Goal: Transaction & Acquisition: Book appointment/travel/reservation

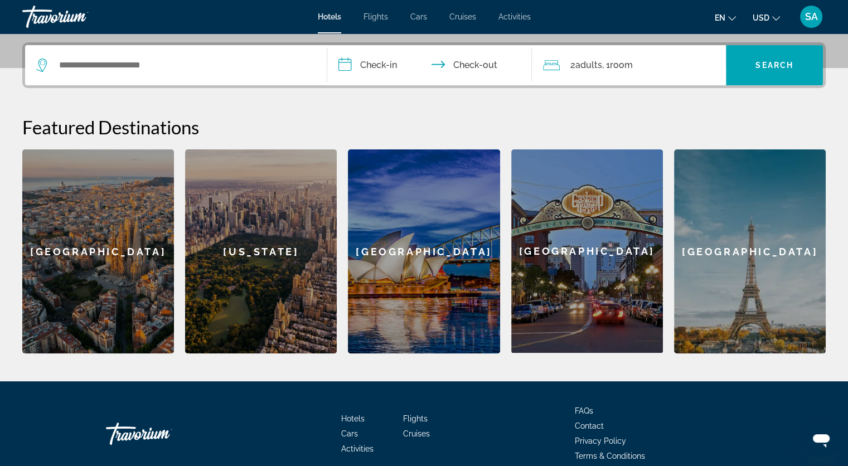
scroll to position [318, 0]
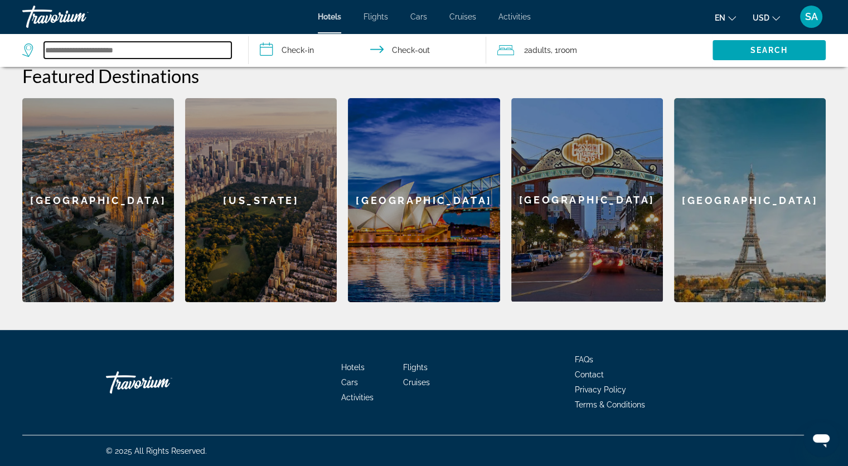
click at [132, 51] on input "Search widget" at bounding box center [137, 50] width 187 height 17
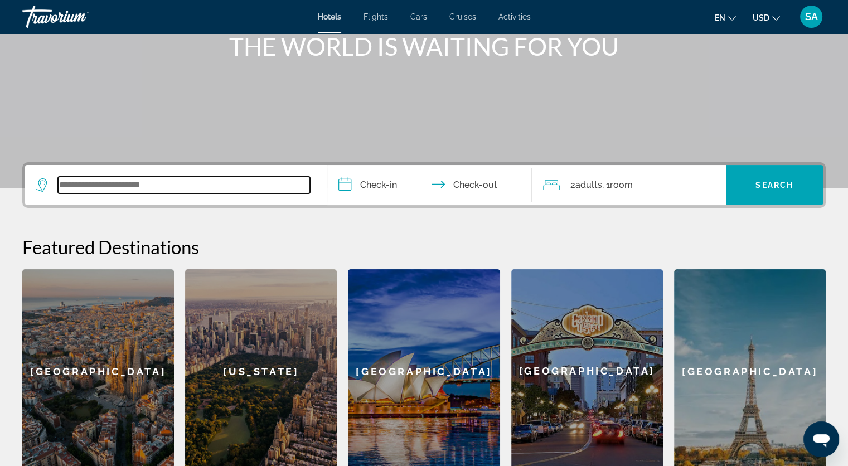
scroll to position [95, 0]
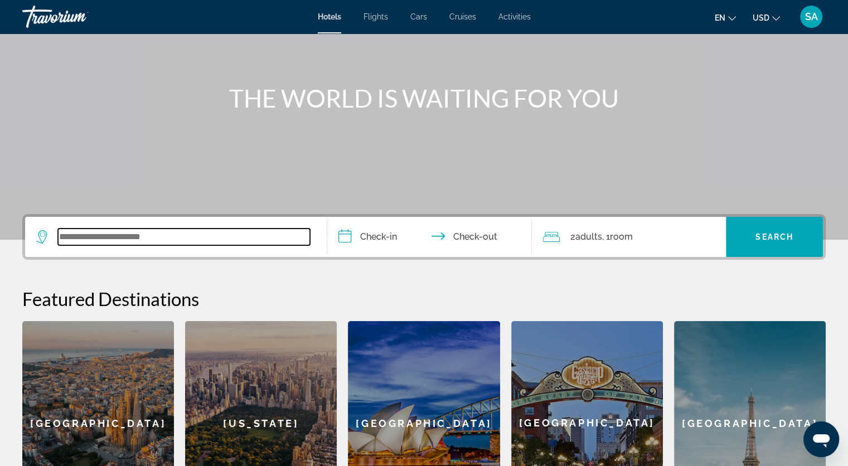
click at [146, 234] on input "Search widget" at bounding box center [184, 237] width 252 height 17
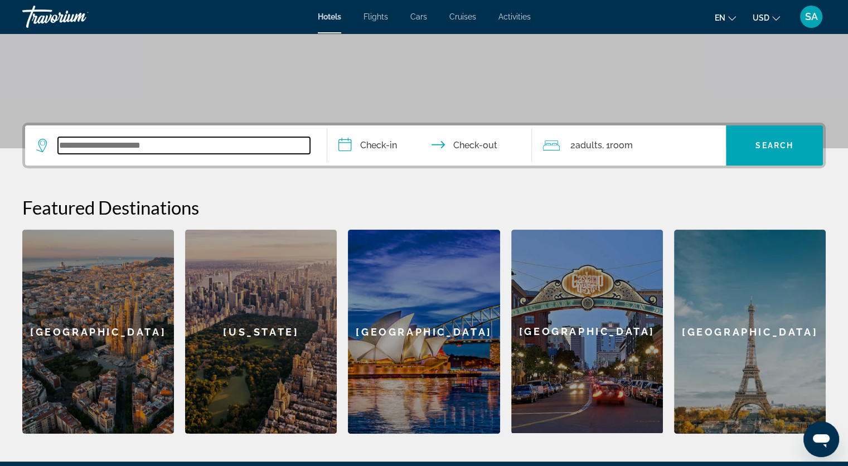
scroll to position [279, 0]
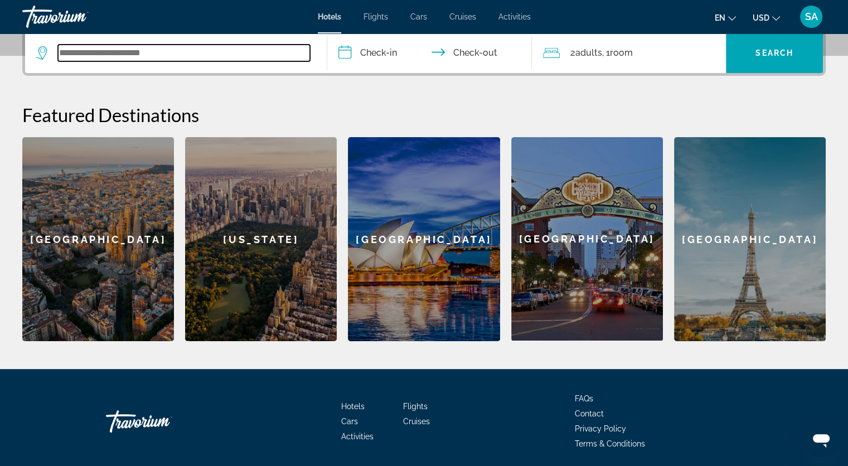
click at [175, 52] on input "Search widget" at bounding box center [184, 53] width 252 height 17
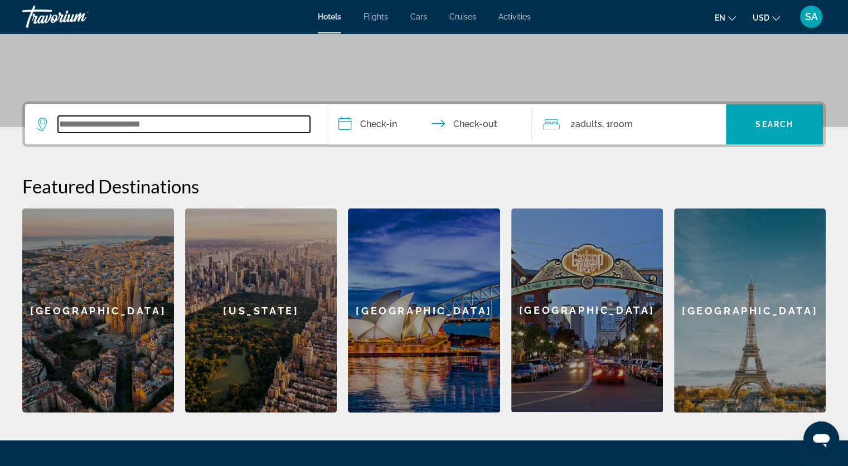
scroll to position [105, 0]
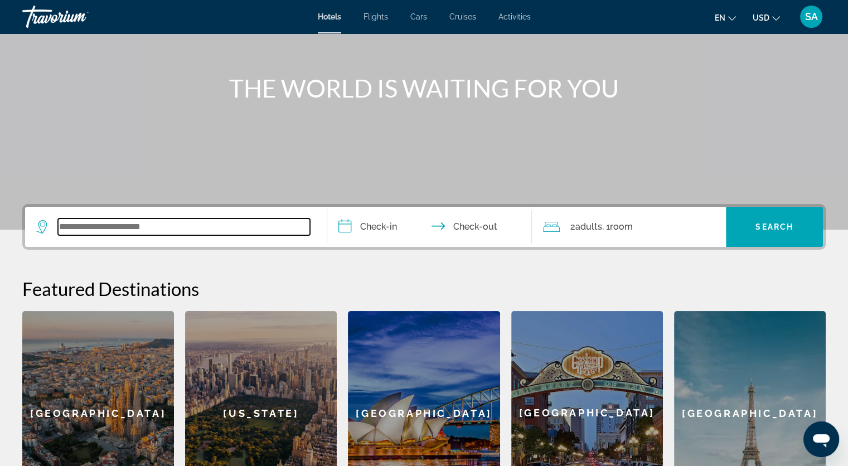
click at [138, 225] on input "Search widget" at bounding box center [184, 227] width 252 height 17
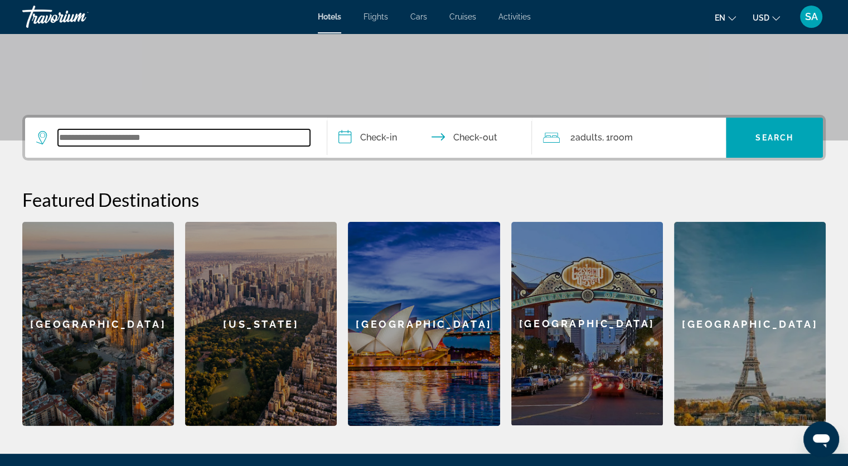
scroll to position [272, 0]
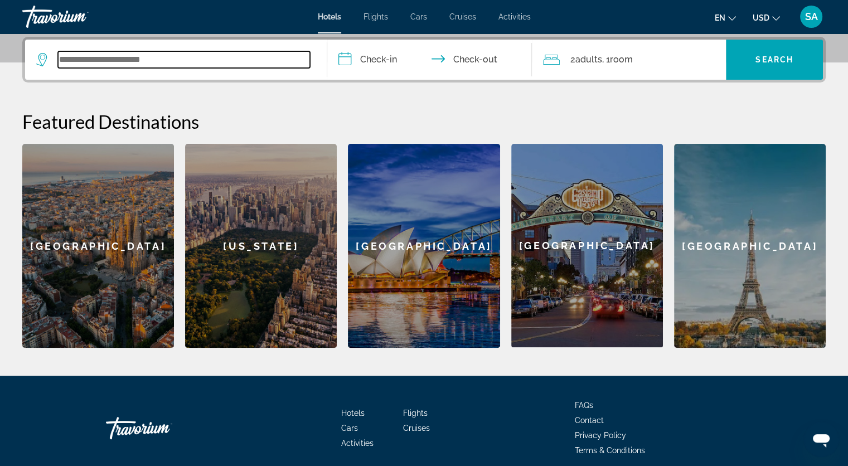
type input "*"
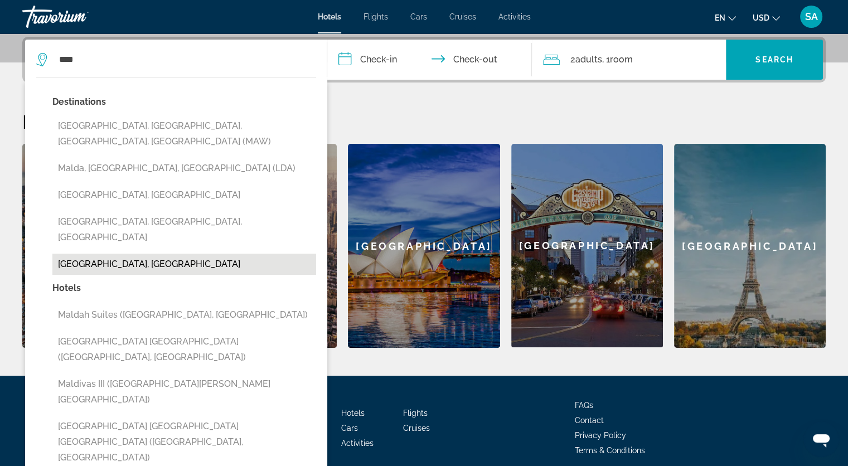
click at [139, 254] on button "Maldives, Maldives" at bounding box center [184, 264] width 264 height 21
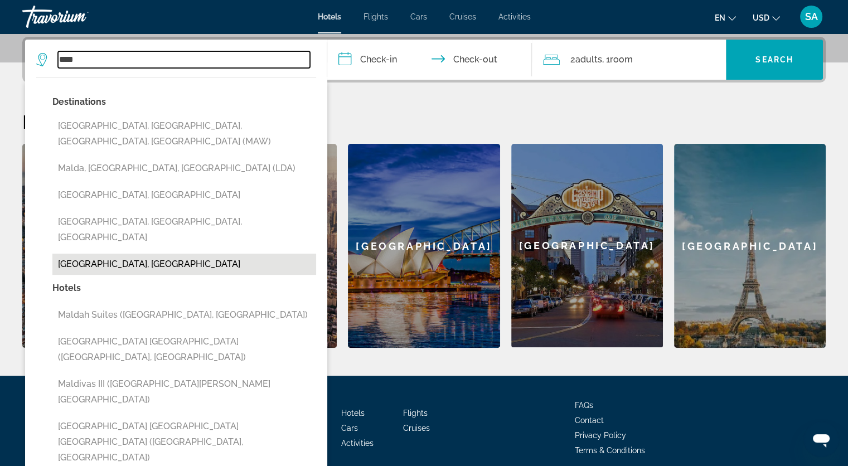
type input "**********"
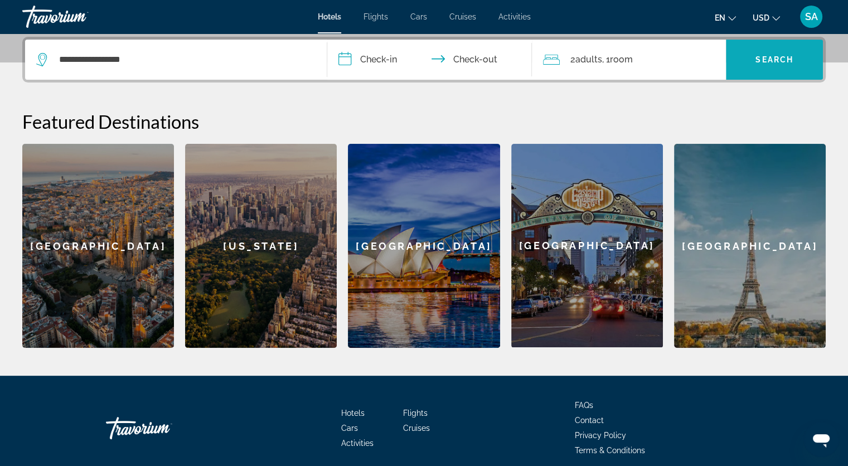
click at [746, 66] on span "Search widget" at bounding box center [774, 59] width 97 height 27
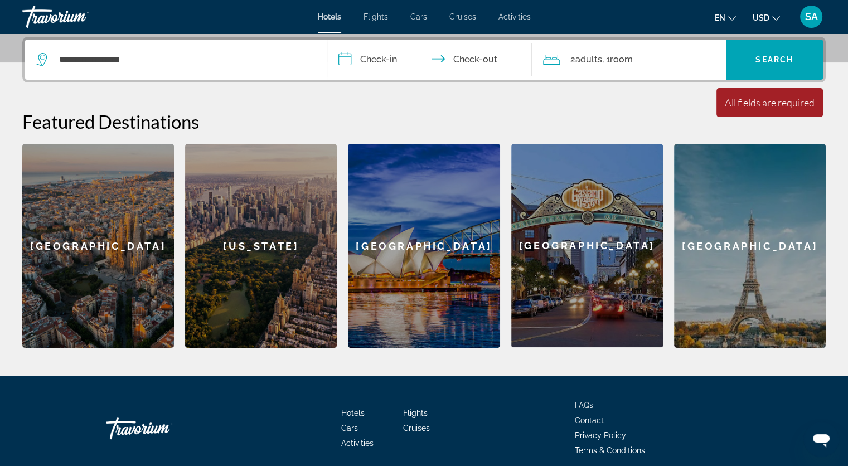
click at [584, 60] on span "Adults" at bounding box center [588, 59] width 27 height 11
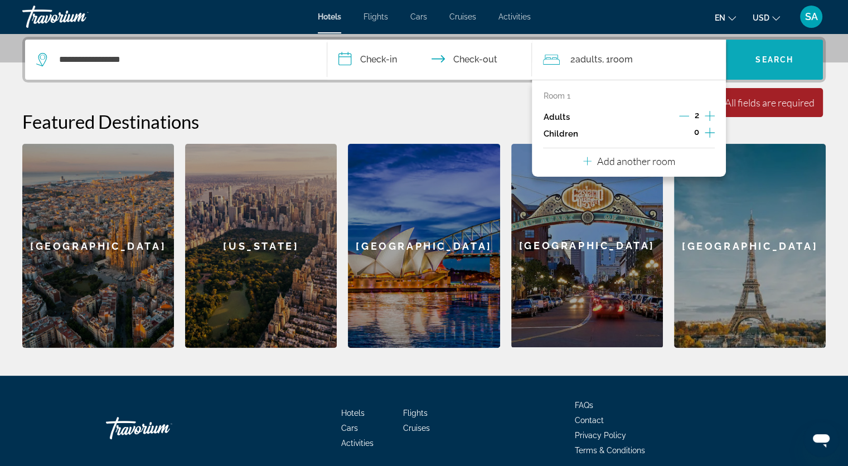
click at [768, 65] on span "Search widget" at bounding box center [774, 59] width 97 height 27
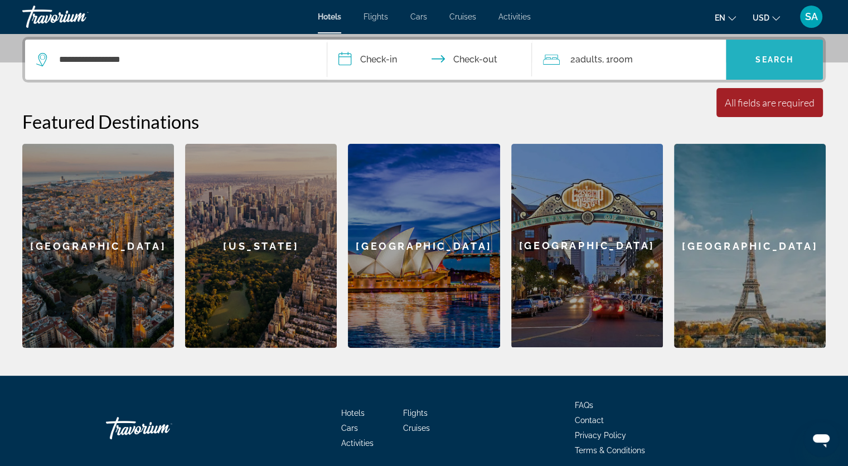
click at [768, 57] on span "Search" at bounding box center [775, 59] width 38 height 9
click at [387, 55] on input "**********" at bounding box center [432, 61] width 210 height 43
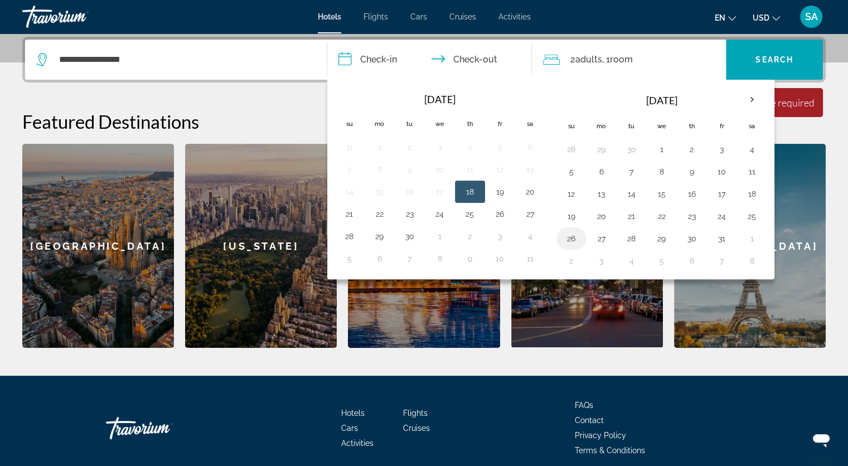
click at [571, 238] on button "26" at bounding box center [572, 239] width 18 height 16
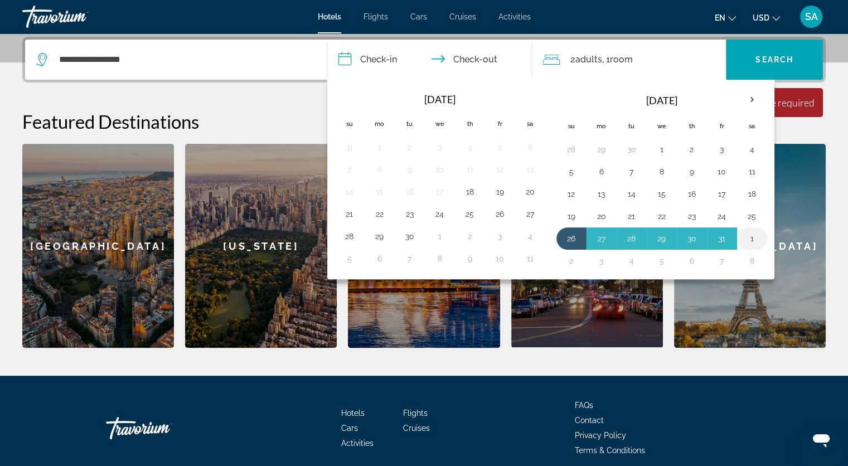
click at [752, 238] on button "1" at bounding box center [752, 239] width 18 height 16
type input "**********"
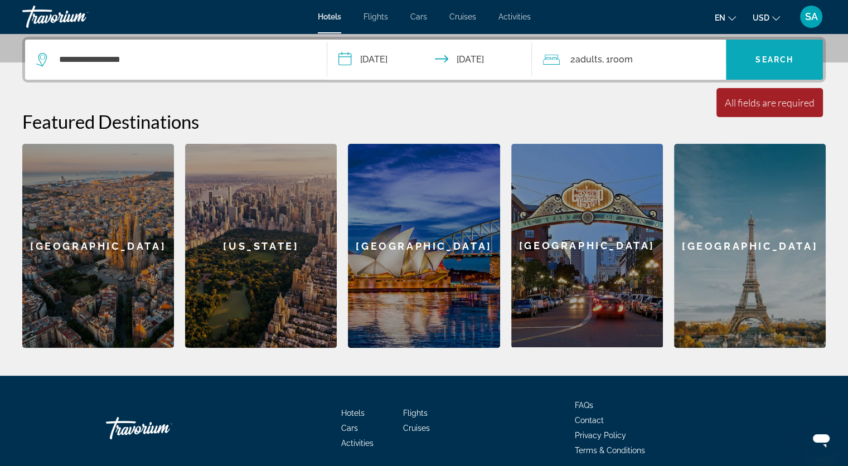
click at [756, 55] on span "Search" at bounding box center [775, 59] width 38 height 9
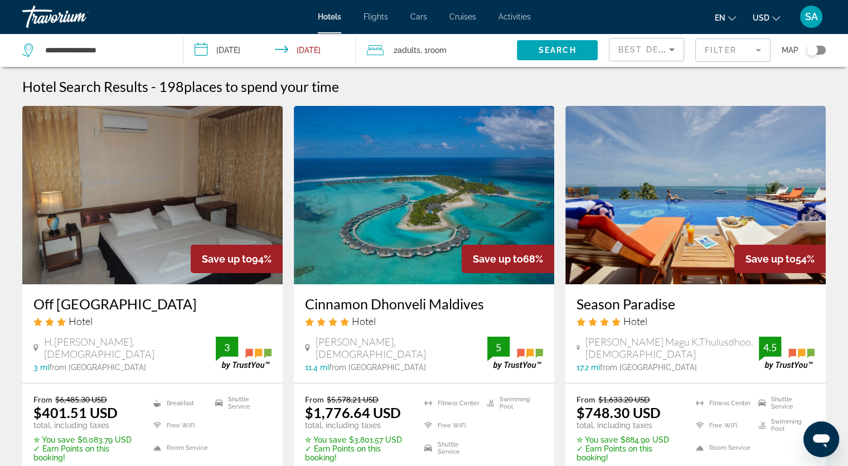
click at [474, 212] on img "Main content" at bounding box center [424, 195] width 260 height 178
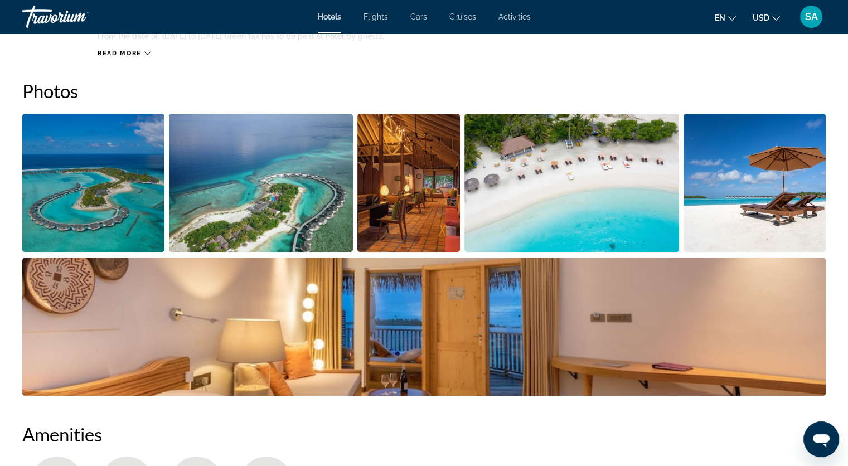
scroll to position [446, 0]
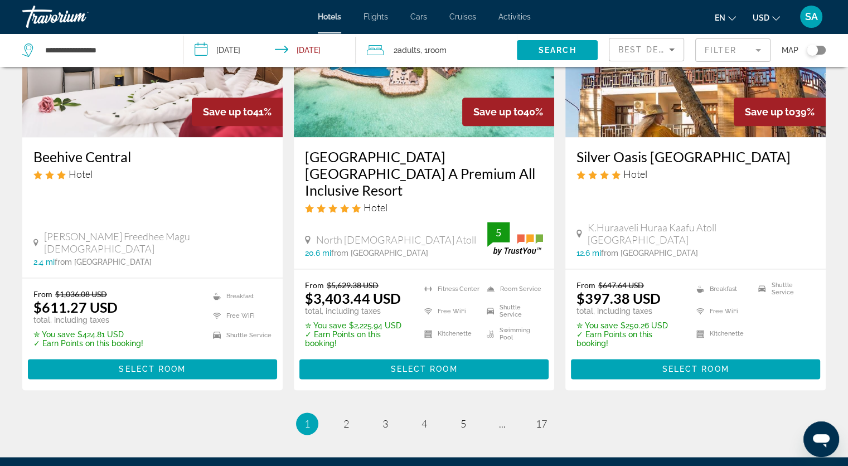
scroll to position [1450, 0]
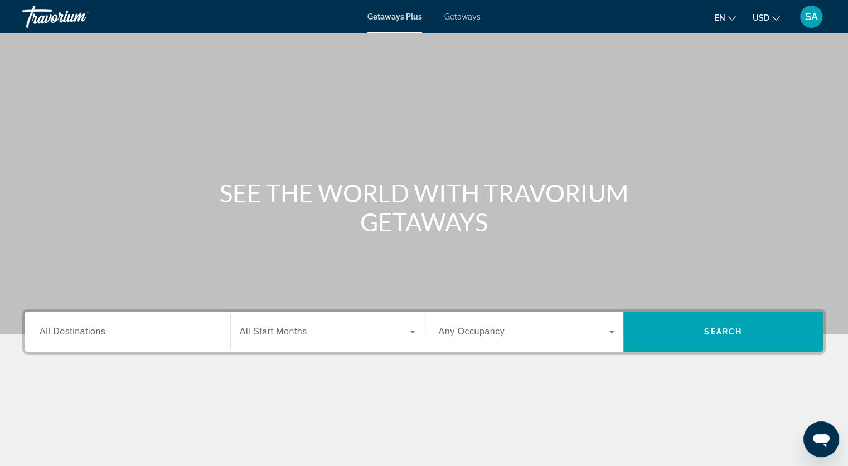
click at [167, 331] on input "Destination All Destinations" at bounding box center [128, 332] width 176 height 13
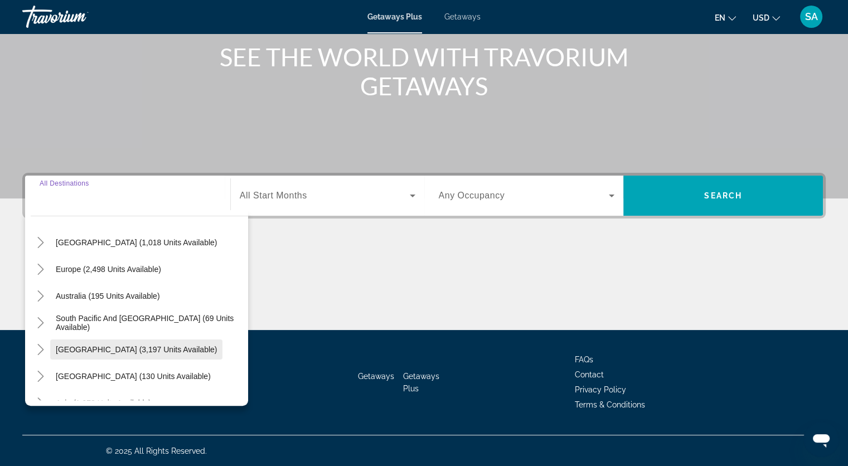
scroll to position [112, 0]
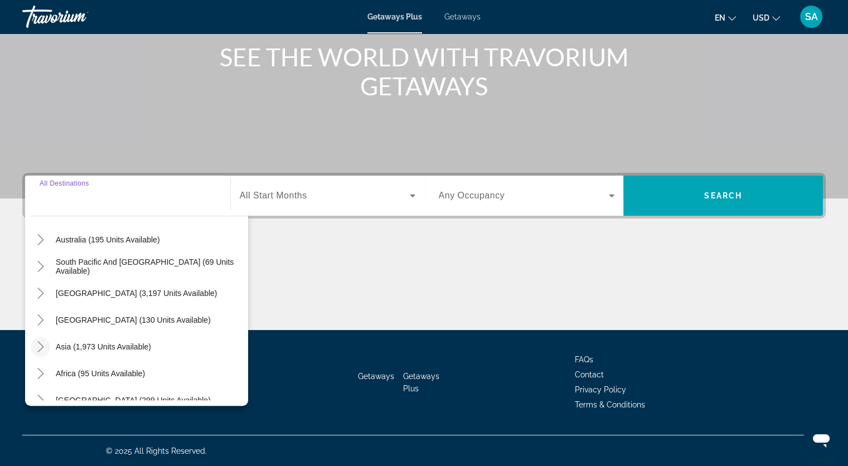
click at [40, 345] on icon "Toggle Asia (1,973 units available)" at bounding box center [40, 346] width 11 height 11
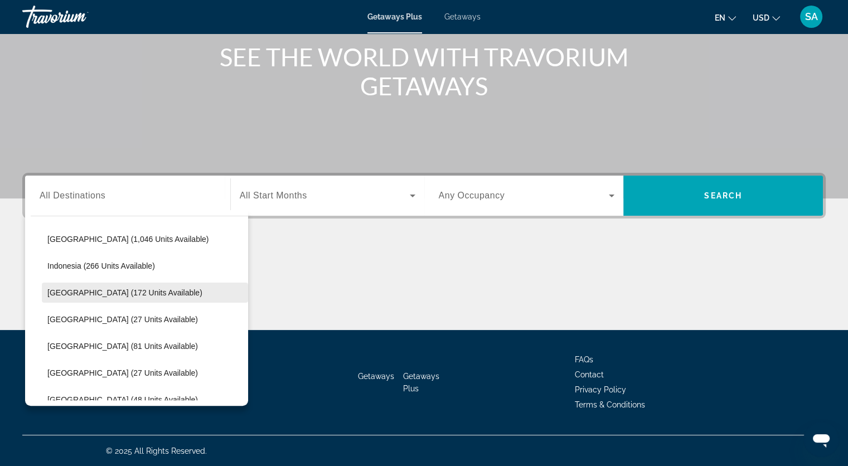
scroll to position [385, 0]
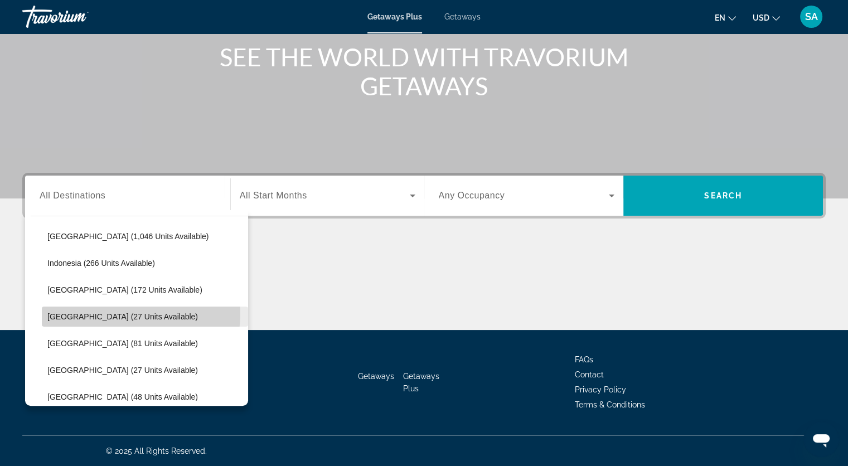
click at [119, 312] on span "[GEOGRAPHIC_DATA] (27 units available)" at bounding box center [122, 316] width 151 height 9
type input "**********"
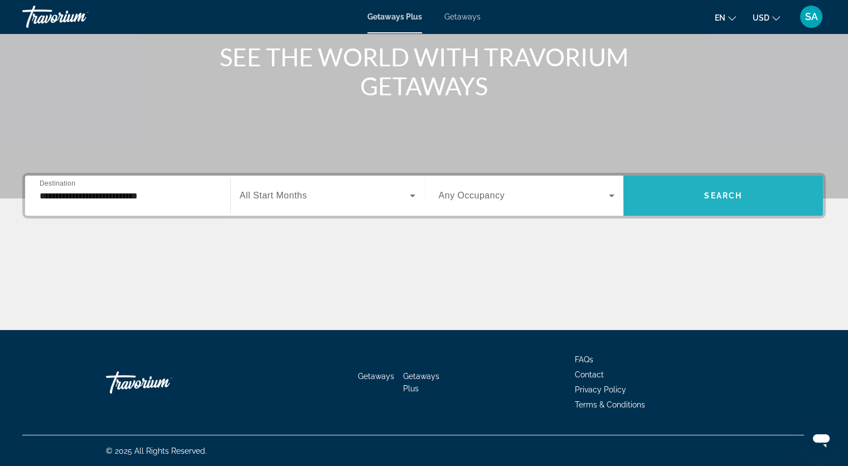
click at [743, 201] on span "Search widget" at bounding box center [723, 195] width 200 height 27
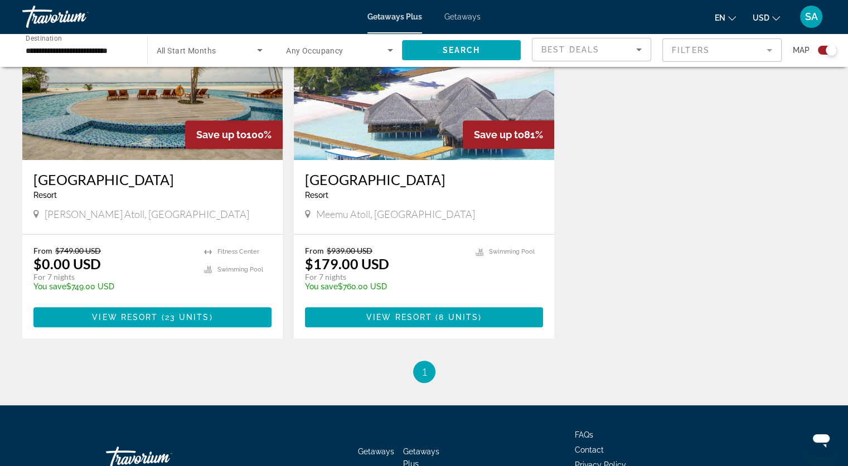
scroll to position [434, 0]
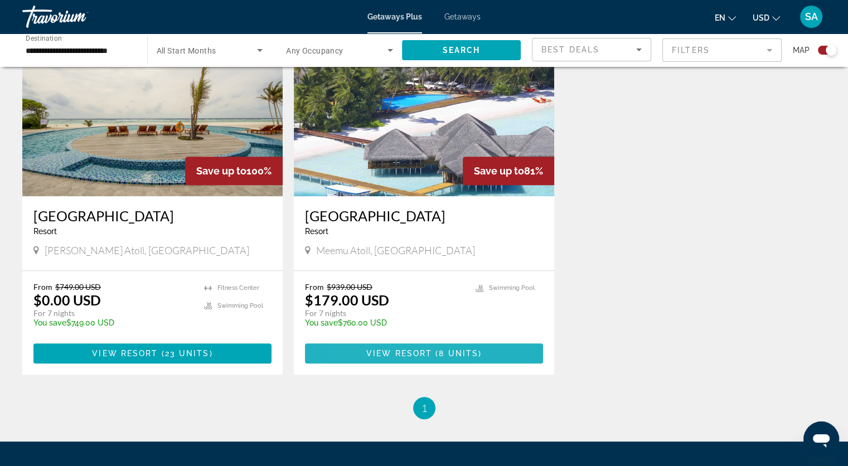
click at [365, 349] on span "Main content" at bounding box center [424, 353] width 238 height 27
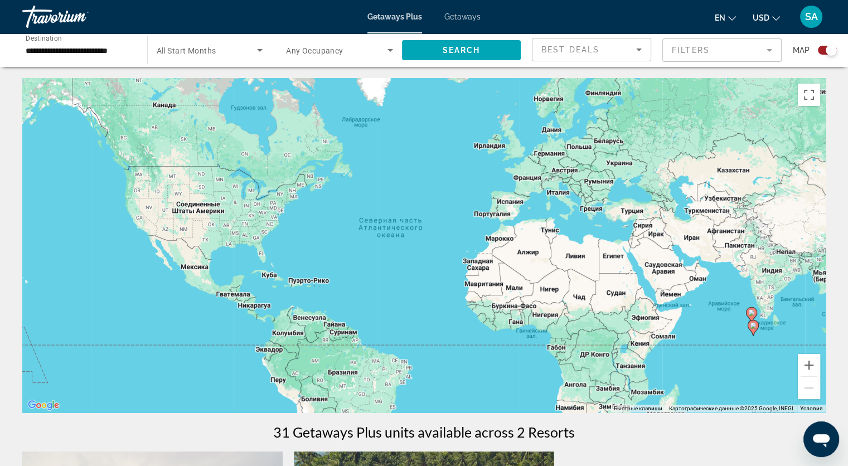
click at [312, 51] on span "Any Occupancy" at bounding box center [314, 50] width 57 height 9
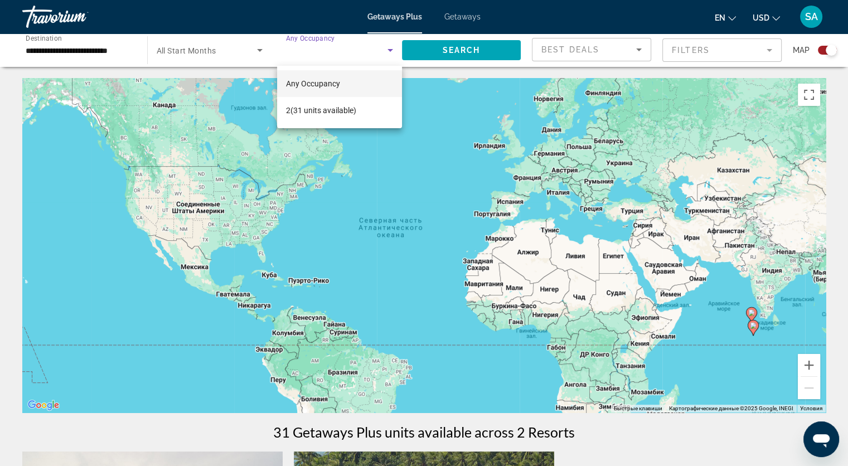
click at [333, 8] on div at bounding box center [424, 233] width 848 height 466
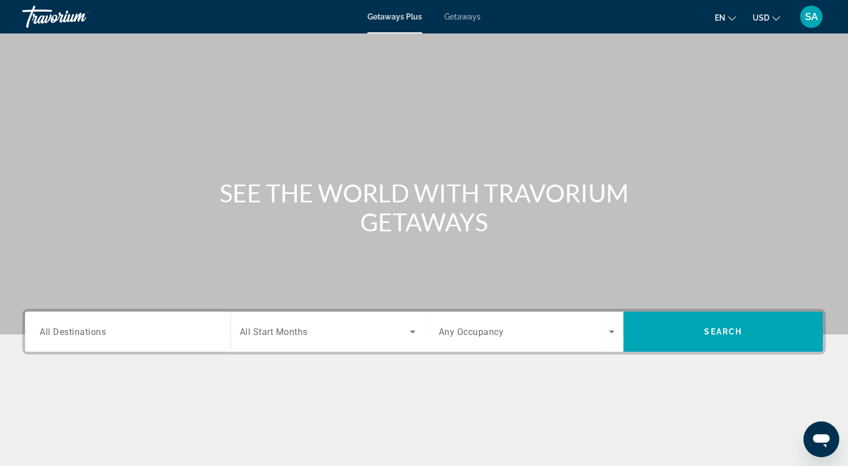
click at [179, 323] on div "Search widget" at bounding box center [128, 332] width 176 height 32
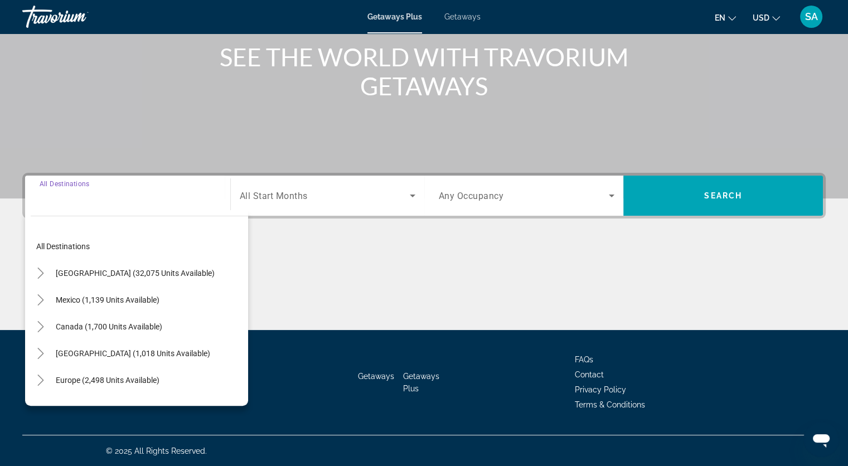
scroll to position [181, 0]
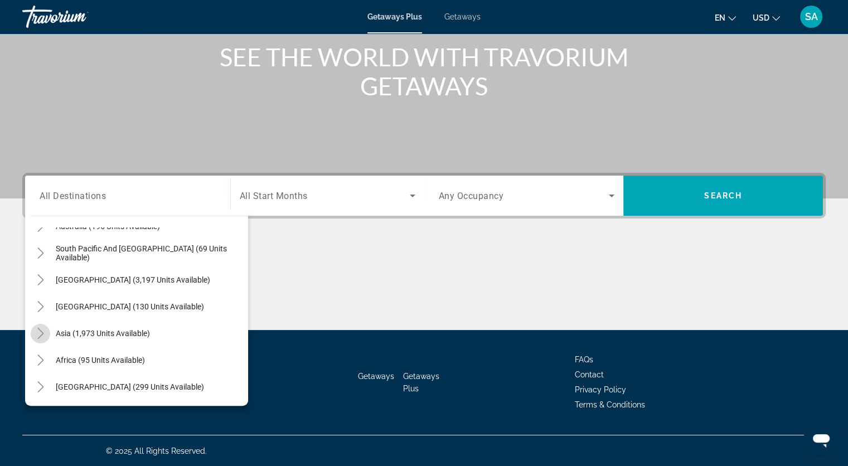
click at [40, 332] on icon "Toggle Asia (1,973 units available)" at bounding box center [40, 333] width 11 height 11
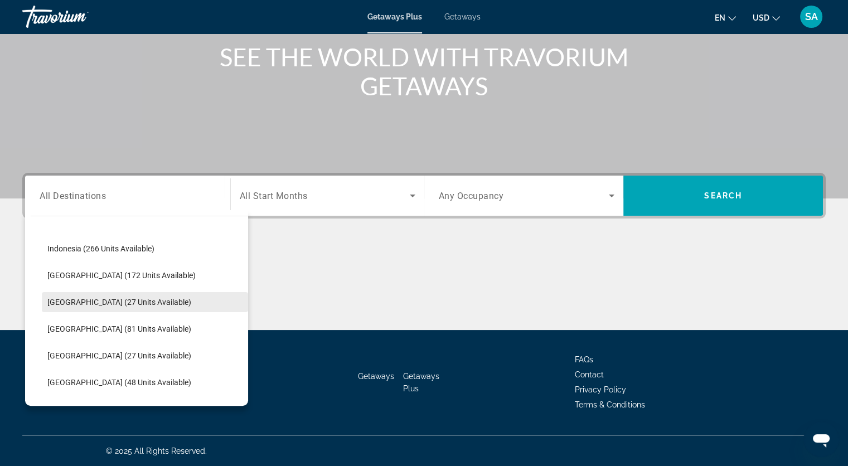
scroll to position [441, 0]
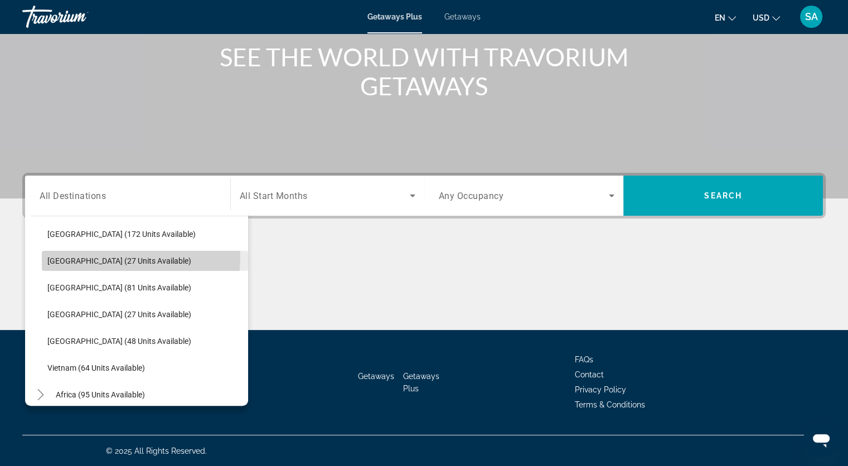
click at [111, 257] on span "[GEOGRAPHIC_DATA] (27 units available)" at bounding box center [119, 261] width 144 height 9
type input "**********"
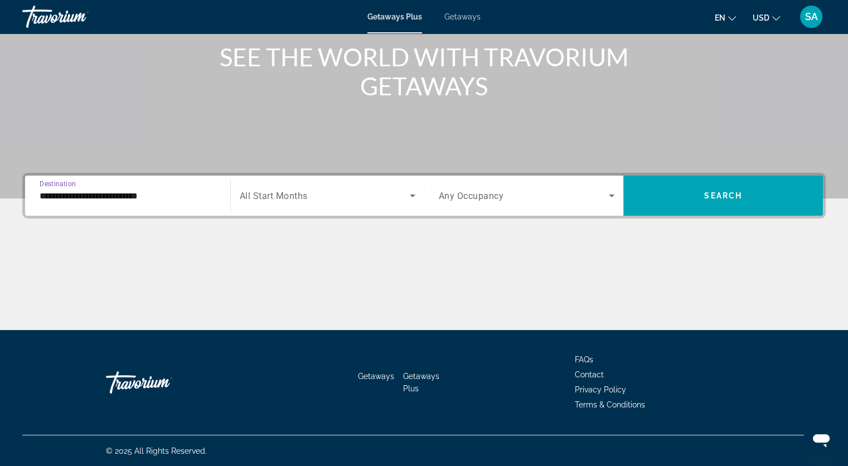
click at [467, 195] on span "Any Occupancy" at bounding box center [471, 196] width 65 height 11
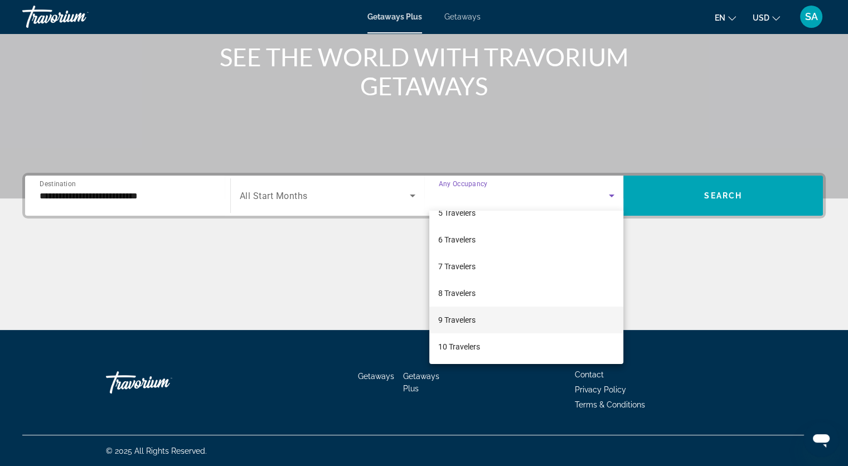
scroll to position [0, 0]
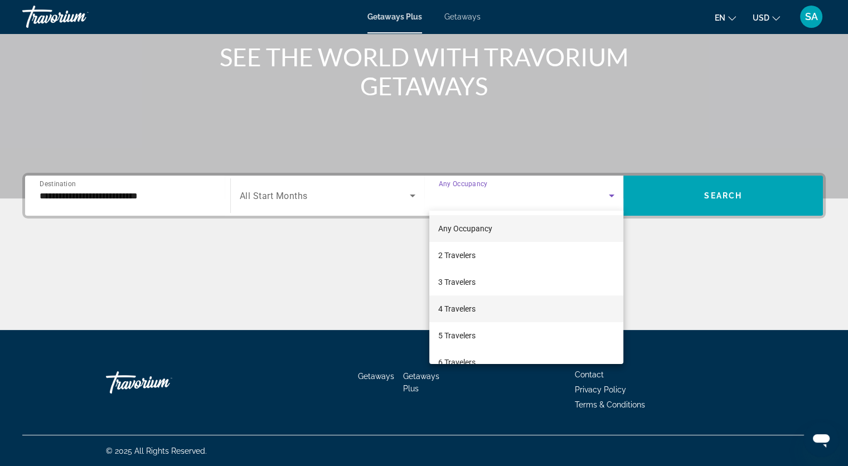
click at [458, 306] on span "4 Travelers" at bounding box center [456, 308] width 37 height 13
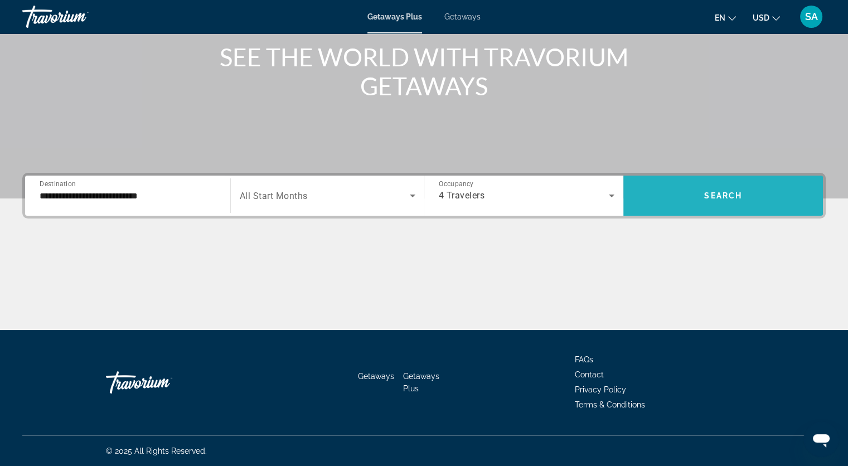
click at [685, 206] on span "Search widget" at bounding box center [723, 195] width 200 height 27
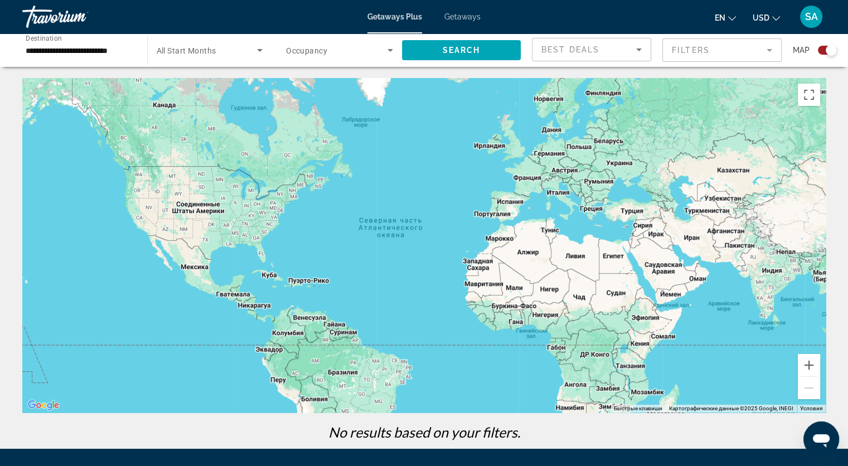
click at [464, 16] on span "Getaways" at bounding box center [462, 16] width 36 height 9
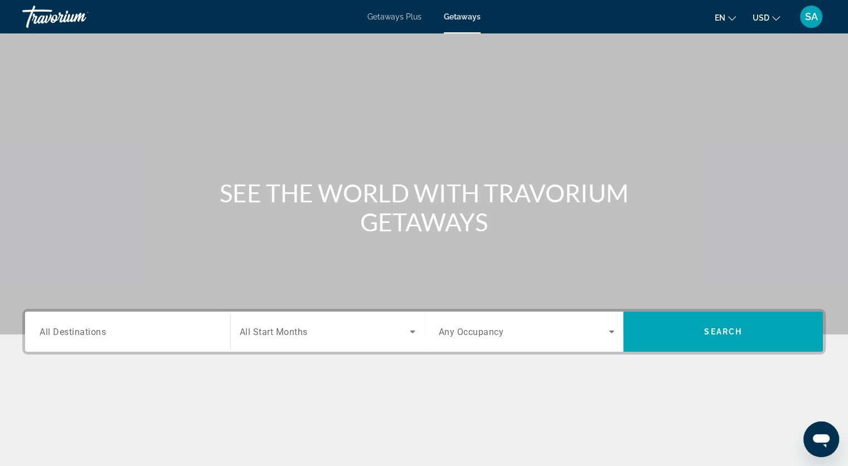
click at [128, 330] on input "Destination All Destinations" at bounding box center [128, 332] width 176 height 13
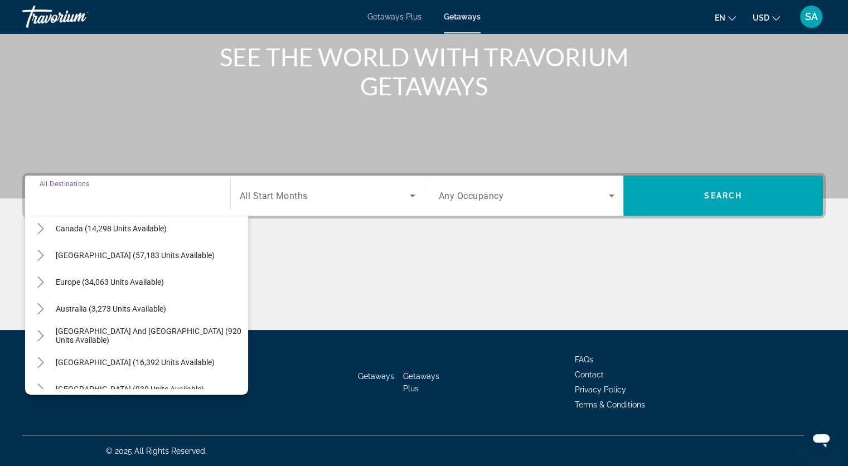
scroll to position [112, 0]
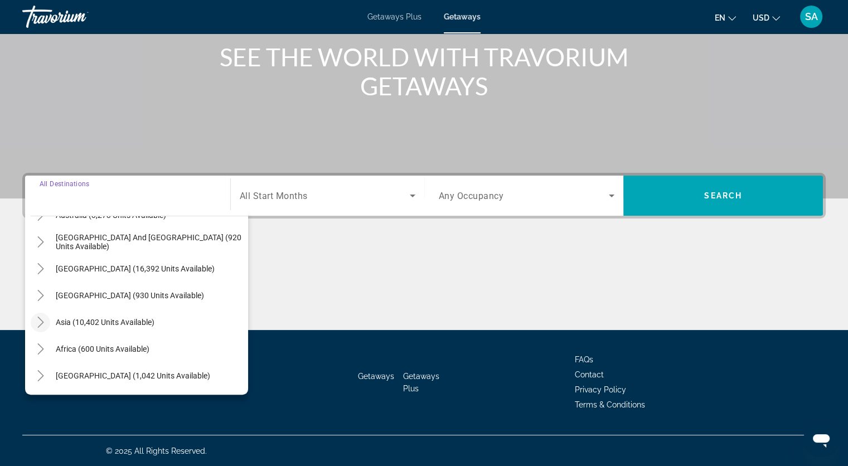
click at [42, 326] on icon "Toggle Asia (10,402 units available)" at bounding box center [40, 322] width 11 height 11
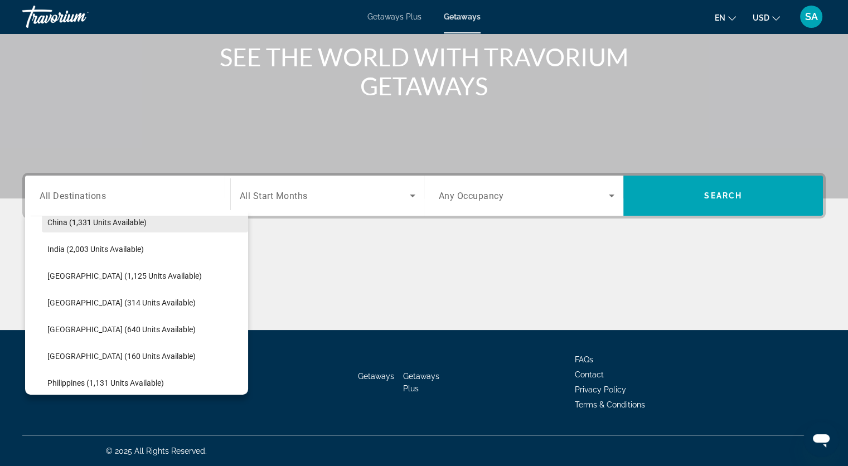
scroll to position [385, 0]
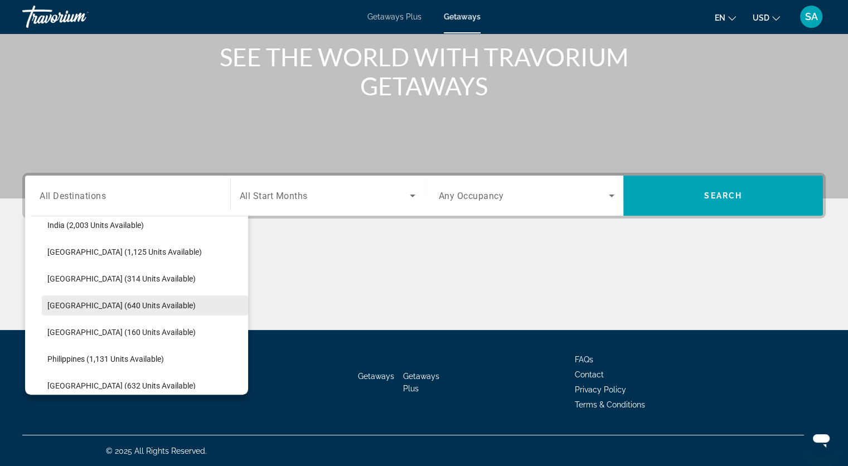
click at [114, 308] on span "[GEOGRAPHIC_DATA] (640 units available)" at bounding box center [121, 305] width 148 height 9
type input "**********"
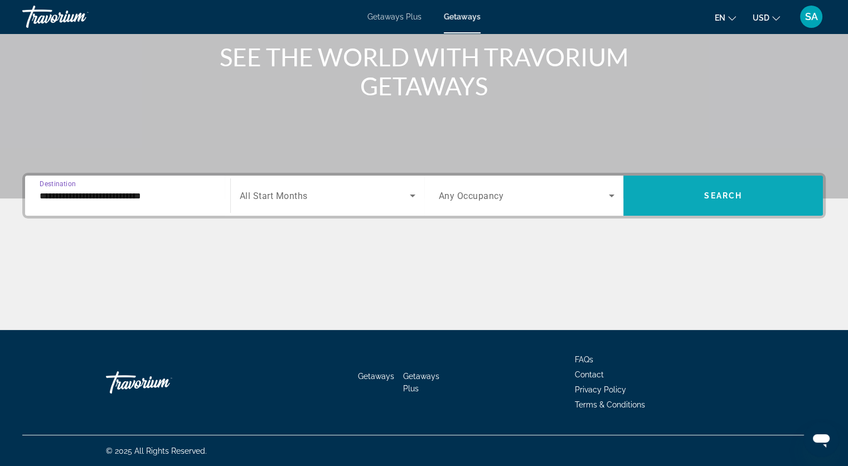
click at [702, 199] on span "Search widget" at bounding box center [723, 195] width 200 height 27
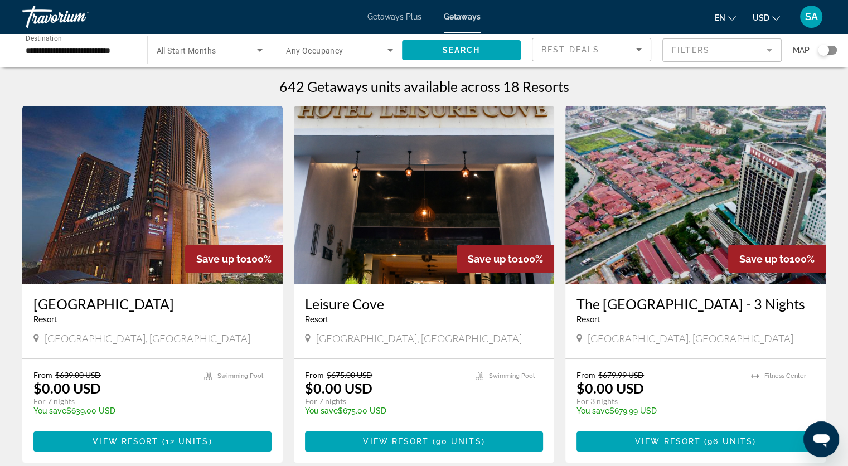
click at [123, 49] on input "**********" at bounding box center [79, 50] width 107 height 13
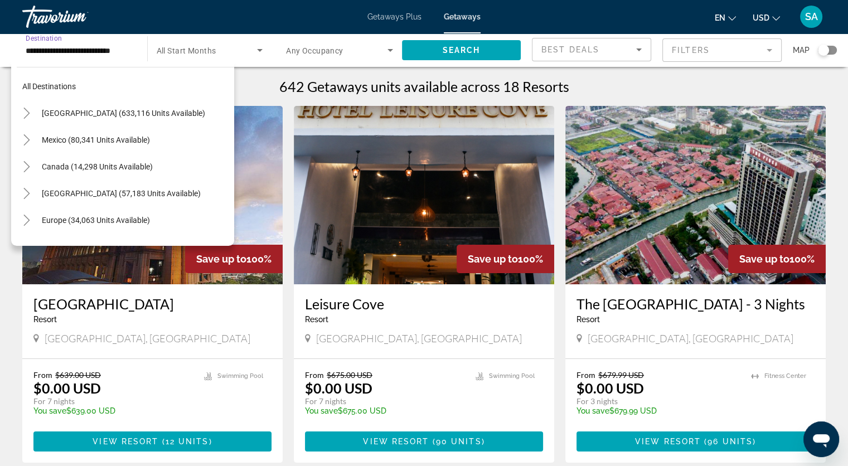
scroll to position [388, 0]
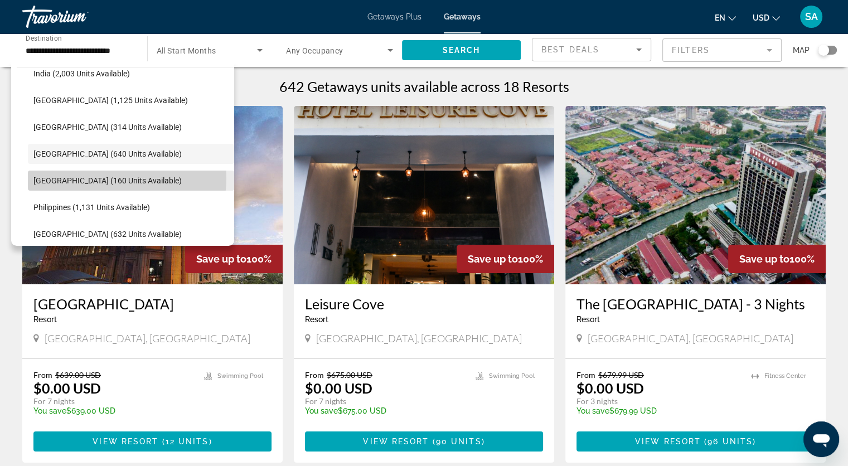
click at [112, 178] on span "[GEOGRAPHIC_DATA] (160 units available)" at bounding box center [107, 180] width 148 height 9
type input "**********"
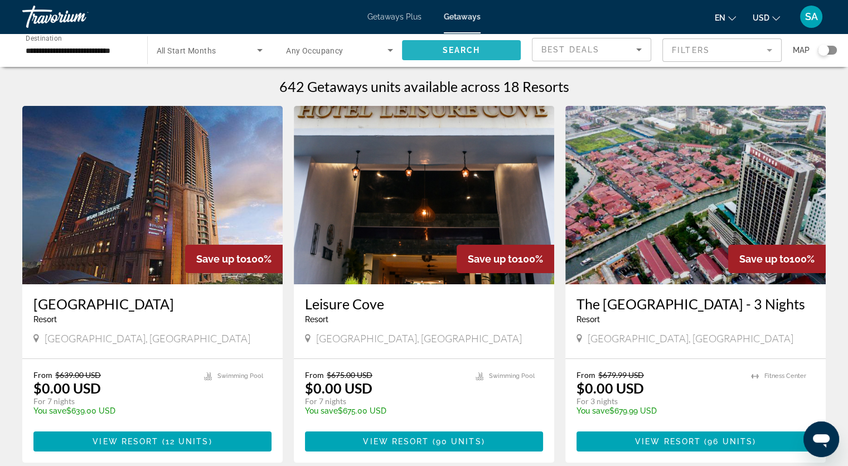
click at [491, 52] on span "Search widget" at bounding box center [461, 50] width 119 height 27
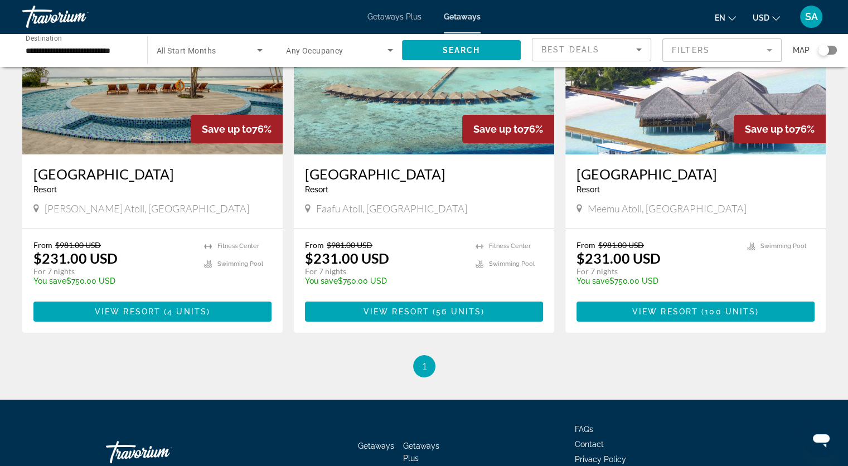
scroll to position [167, 0]
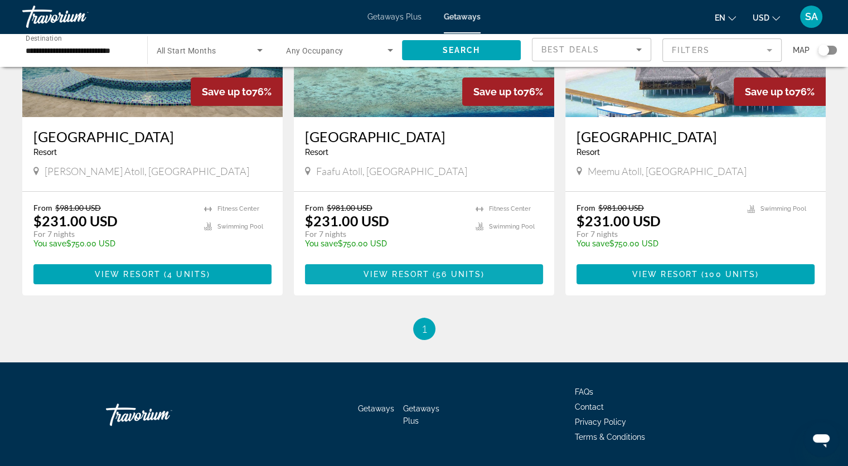
click at [381, 274] on span "View Resort" at bounding box center [397, 274] width 66 height 9
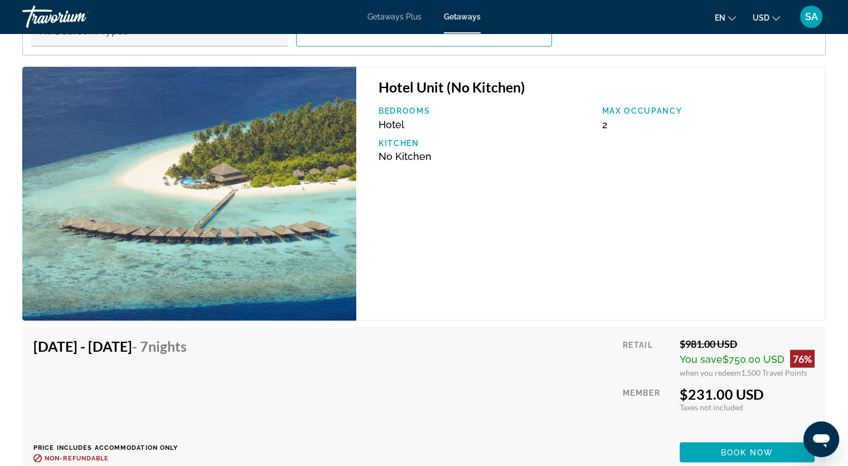
scroll to position [2342, 0]
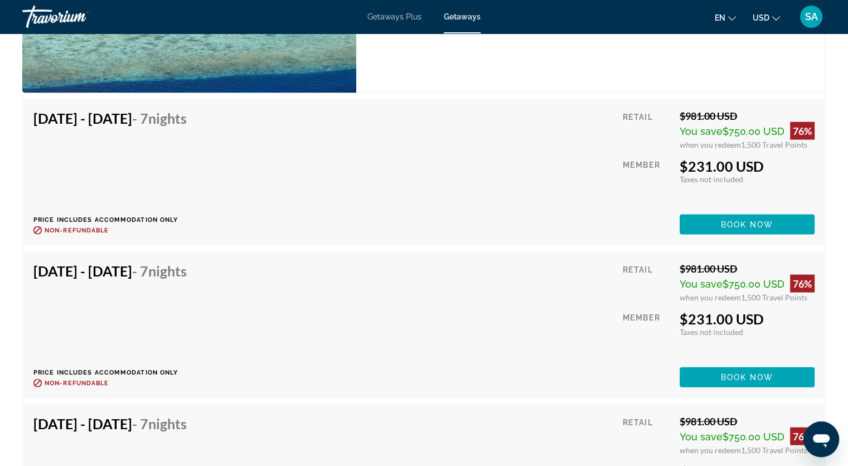
click at [163, 115] on h4 "[DATE] - [DATE] - 7 Nights" at bounding box center [109, 118] width 153 height 17
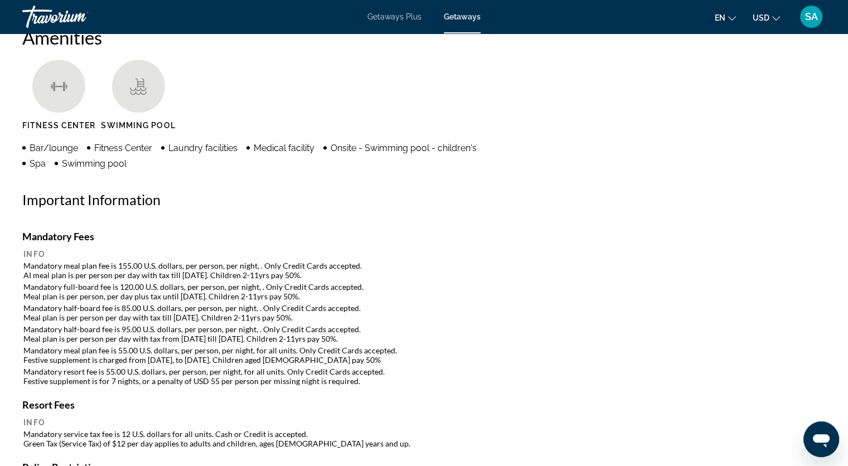
scroll to position [558, 0]
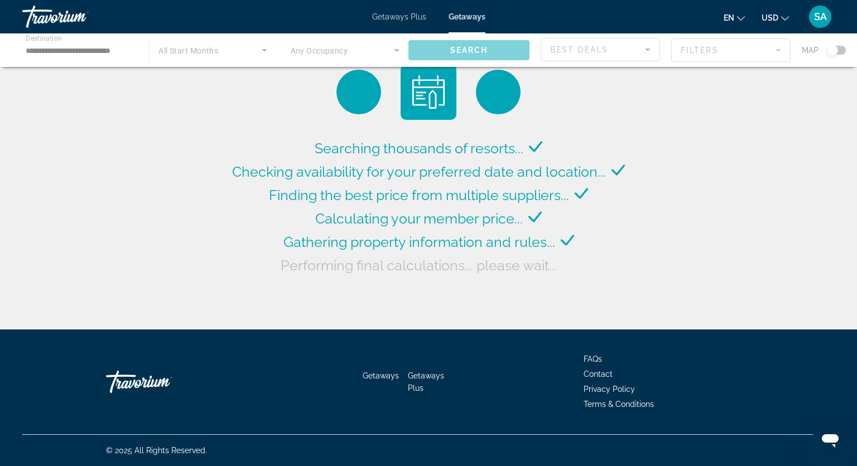
click at [397, 49] on div "Main content" at bounding box center [428, 49] width 857 height 33
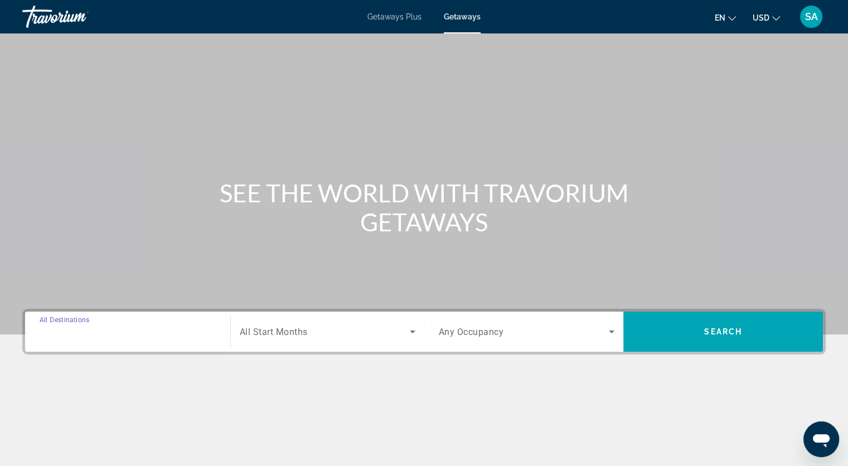
click at [190, 331] on input "Destination All Destinations" at bounding box center [128, 332] width 176 height 13
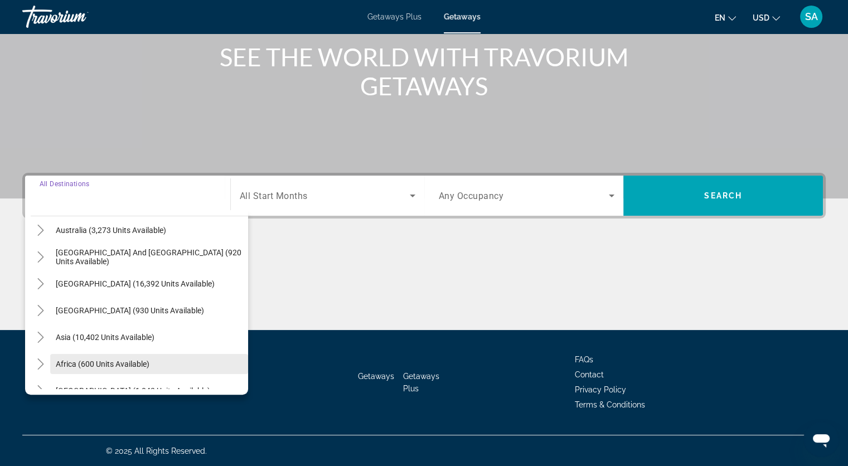
scroll to position [181, 0]
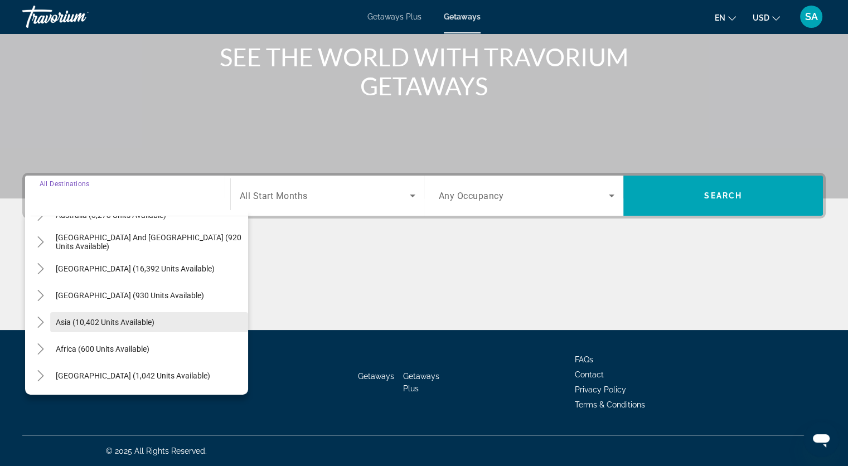
click at [84, 325] on span "Asia (10,402 units available)" at bounding box center [105, 322] width 99 height 9
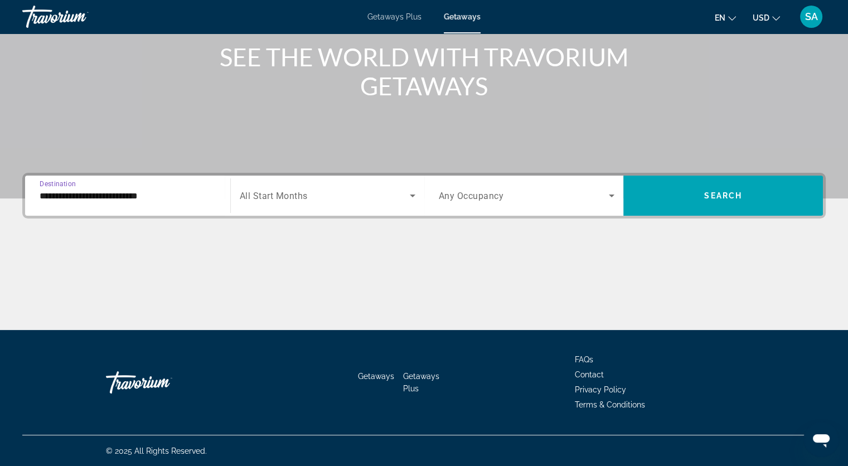
click at [69, 198] on input "**********" at bounding box center [128, 196] width 176 height 13
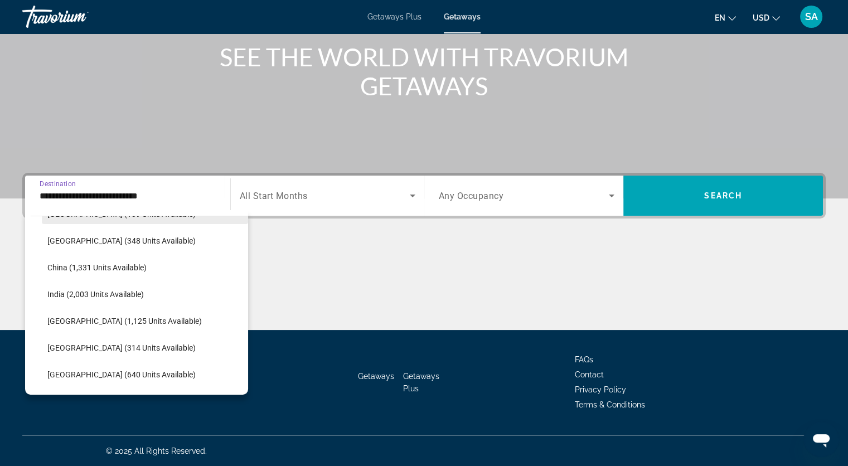
scroll to position [368, 0]
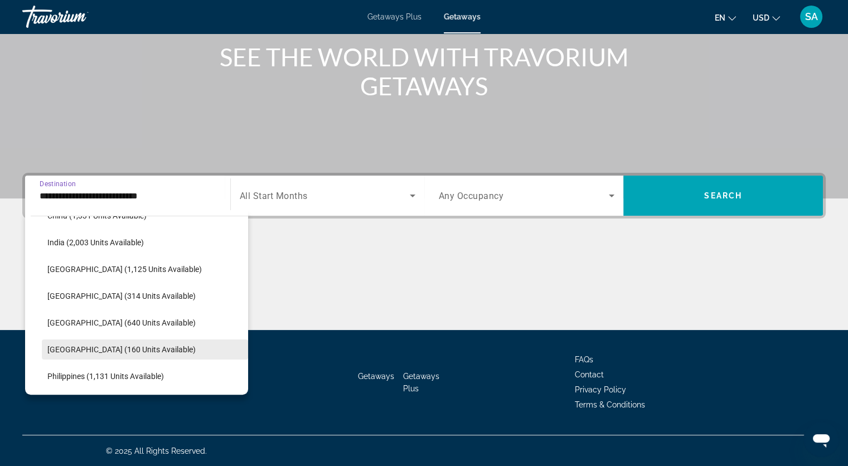
click at [83, 347] on span "[GEOGRAPHIC_DATA] (160 units available)" at bounding box center [121, 349] width 148 height 9
type input "**********"
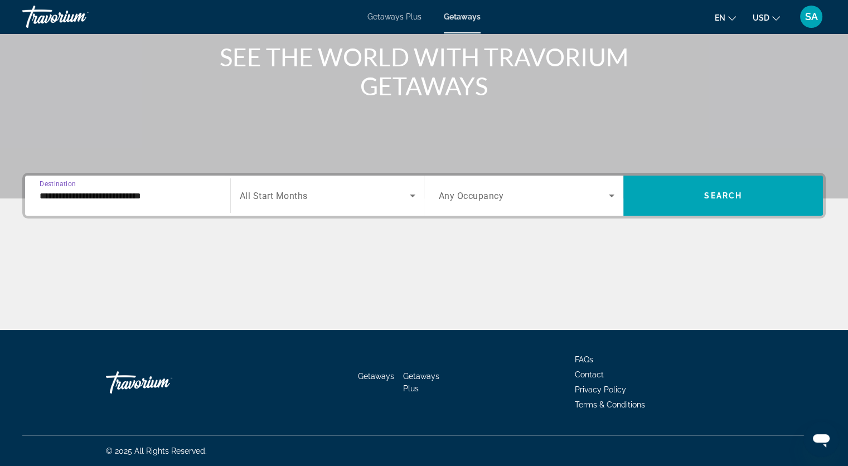
click at [511, 194] on span "Search widget" at bounding box center [524, 195] width 171 height 13
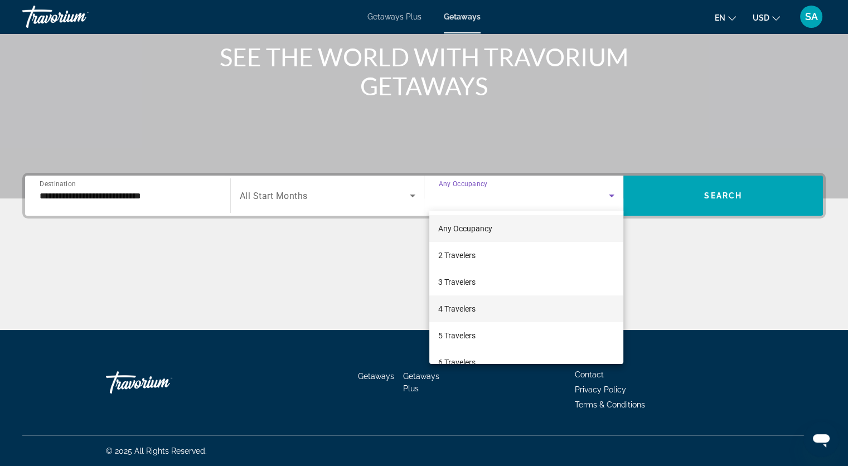
click at [480, 302] on mat-option "4 Travelers" at bounding box center [526, 309] width 194 height 27
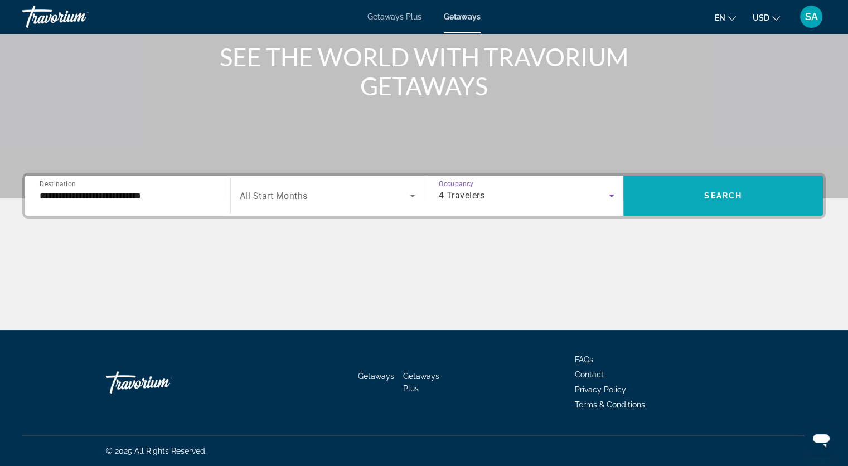
click at [727, 192] on span "Search" at bounding box center [723, 195] width 38 height 9
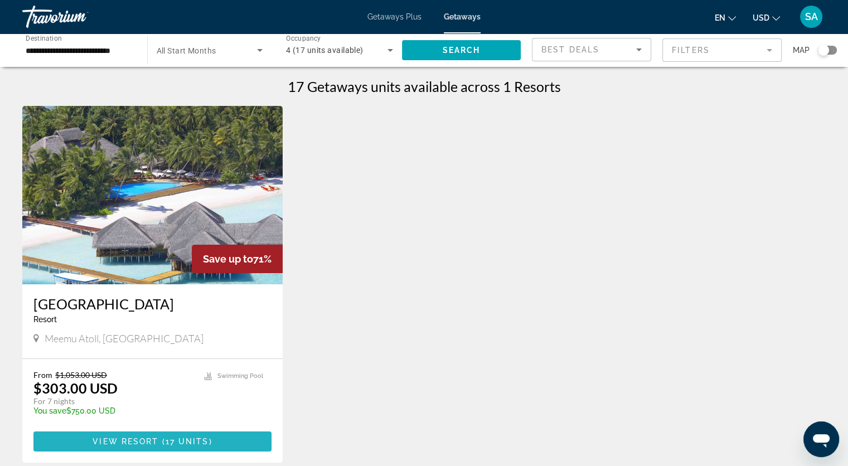
click at [194, 437] on span "17 units" at bounding box center [187, 441] width 43 height 9
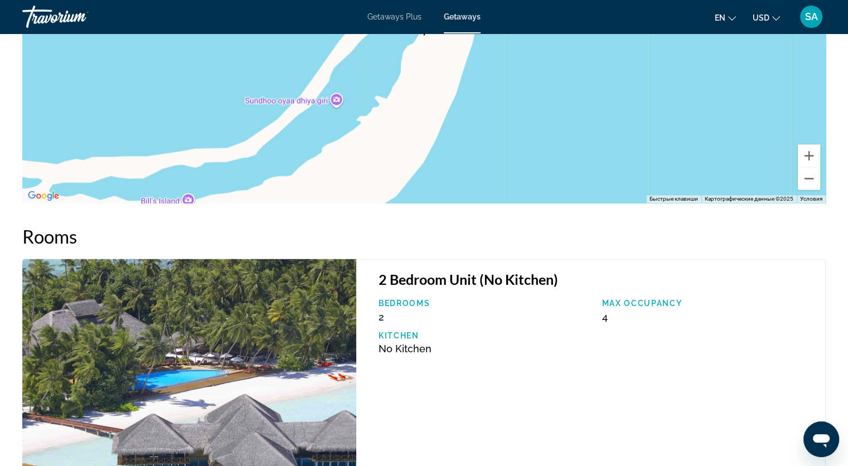
scroll to position [1811, 0]
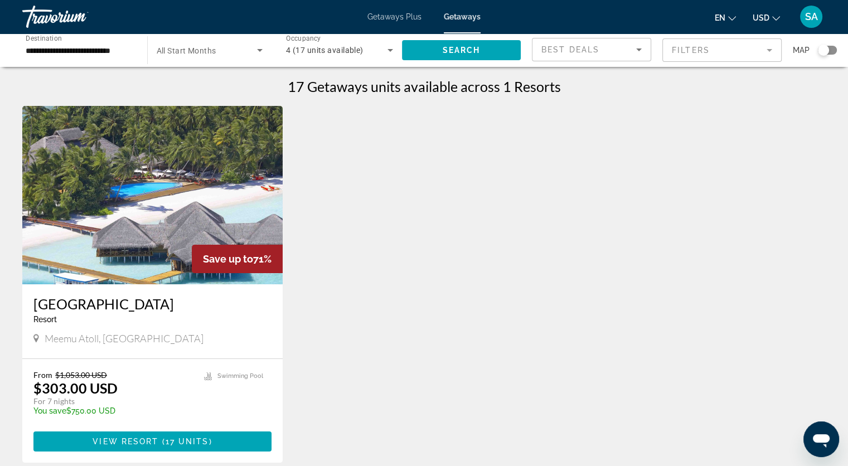
click at [69, 50] on input "**********" at bounding box center [79, 50] width 107 height 13
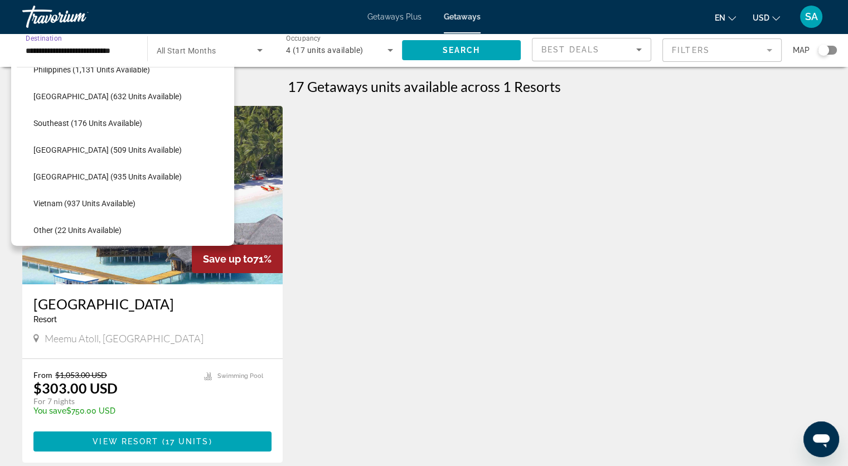
scroll to position [526, 0]
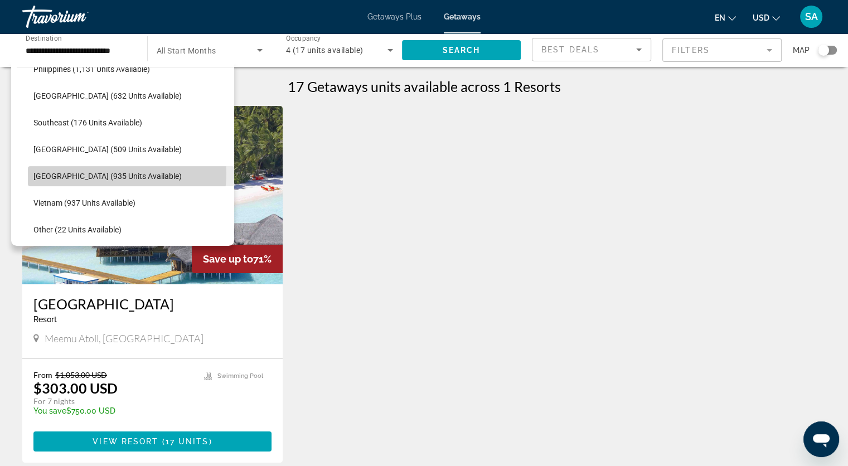
click at [110, 173] on span "[GEOGRAPHIC_DATA] (935 units available)" at bounding box center [107, 176] width 148 height 9
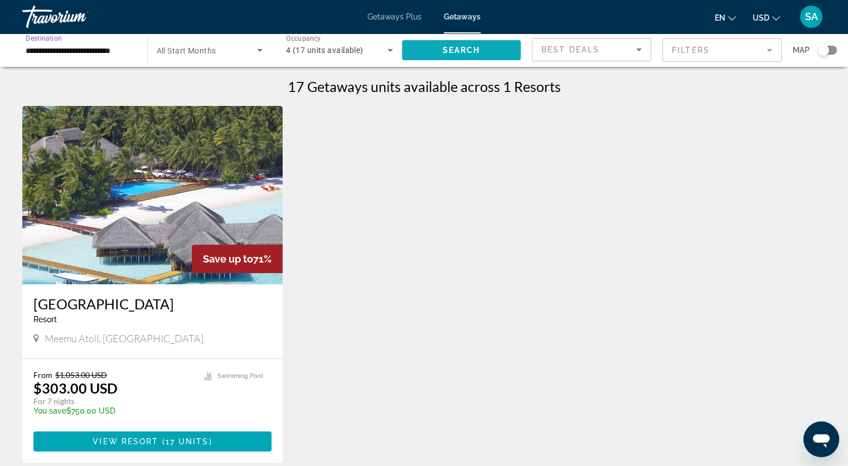
click at [426, 49] on span "Search widget" at bounding box center [461, 50] width 119 height 27
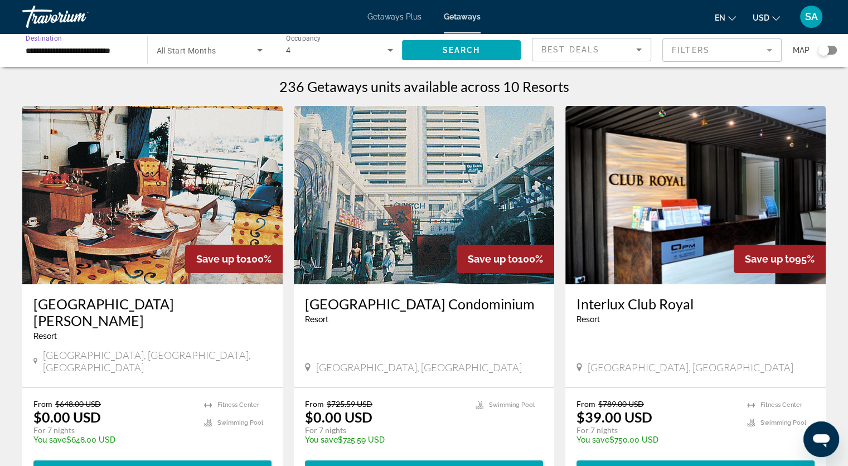
click at [116, 51] on input "**********" at bounding box center [79, 50] width 107 height 13
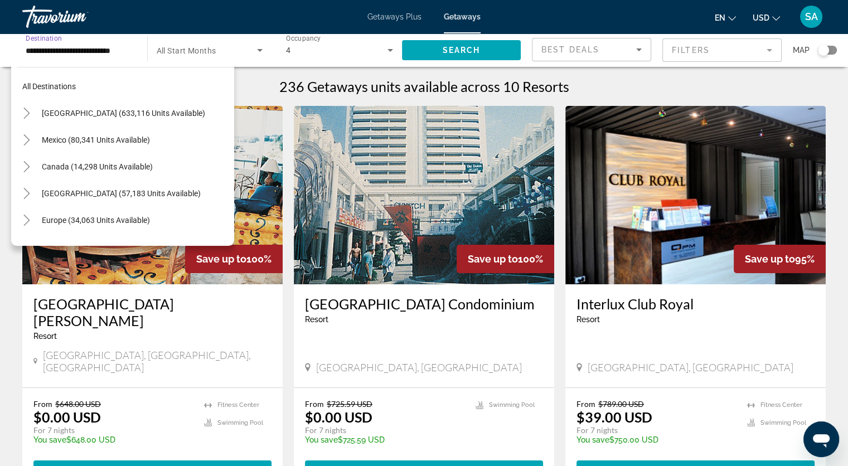
scroll to position [548, 0]
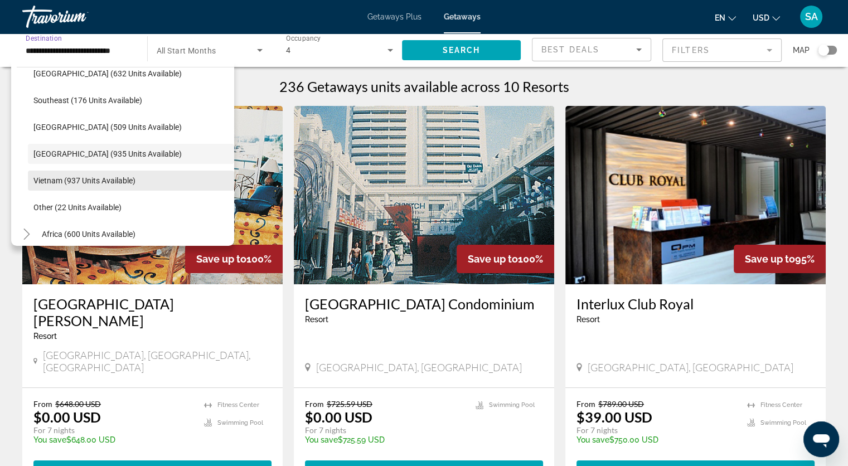
click at [91, 172] on span "Search widget" at bounding box center [131, 180] width 206 height 27
type input "**********"
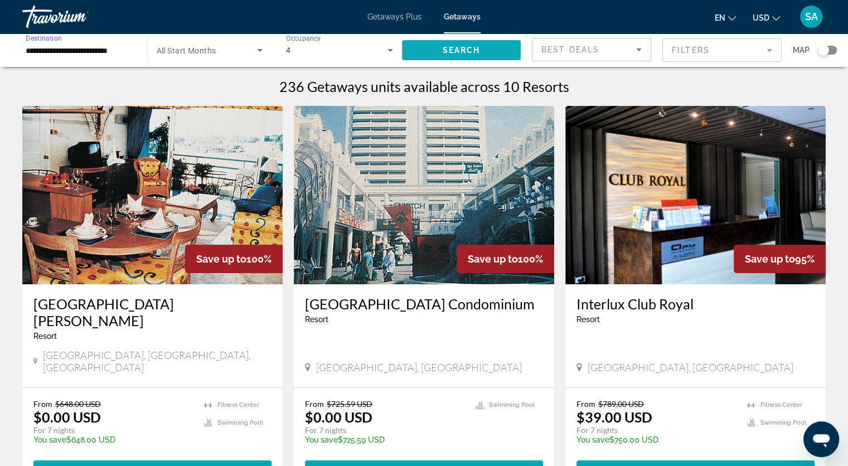
click at [480, 53] on span "Search" at bounding box center [461, 50] width 38 height 9
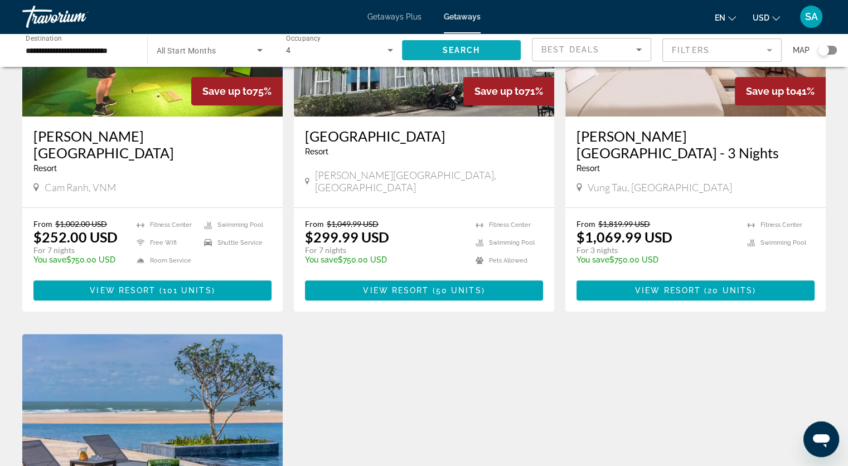
scroll to position [558, 0]
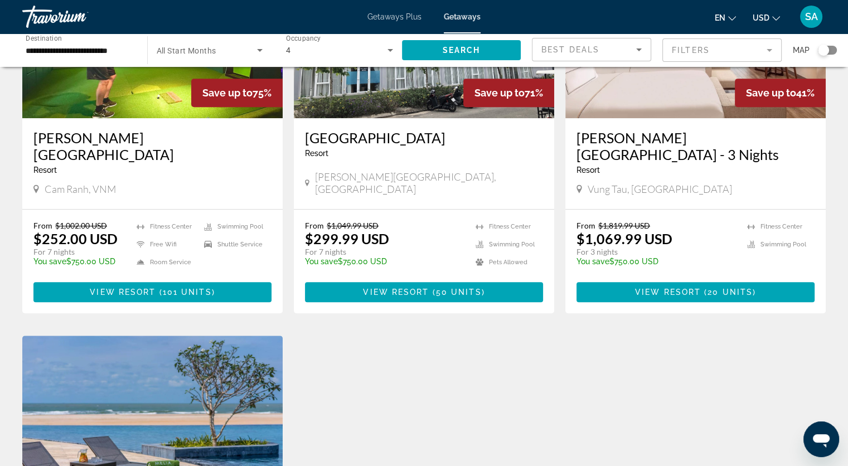
click at [178, 83] on img "Main content" at bounding box center [152, 29] width 260 height 178
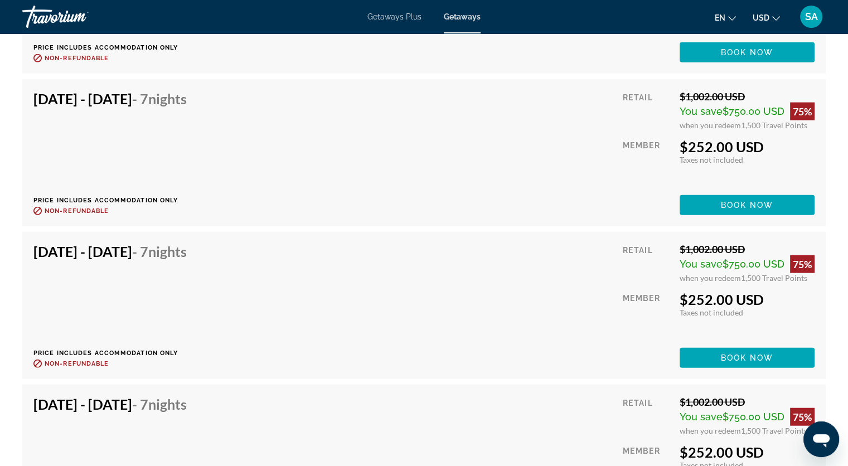
scroll to position [2677, 0]
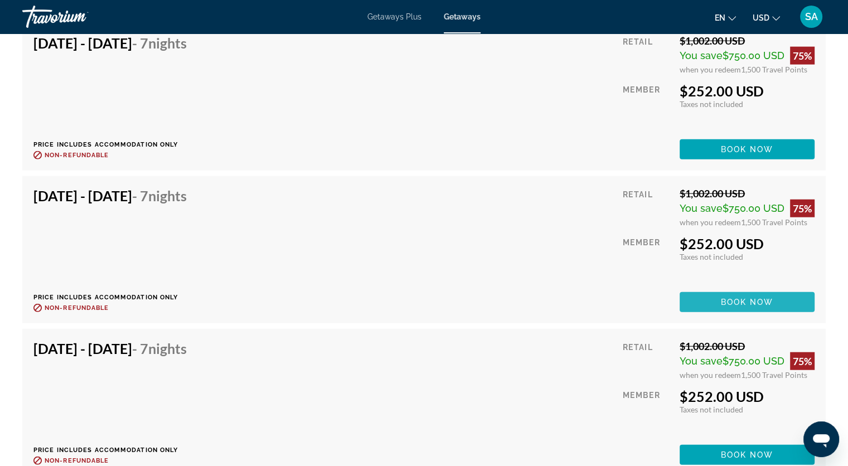
click at [747, 298] on span "Book now" at bounding box center [747, 302] width 53 height 9
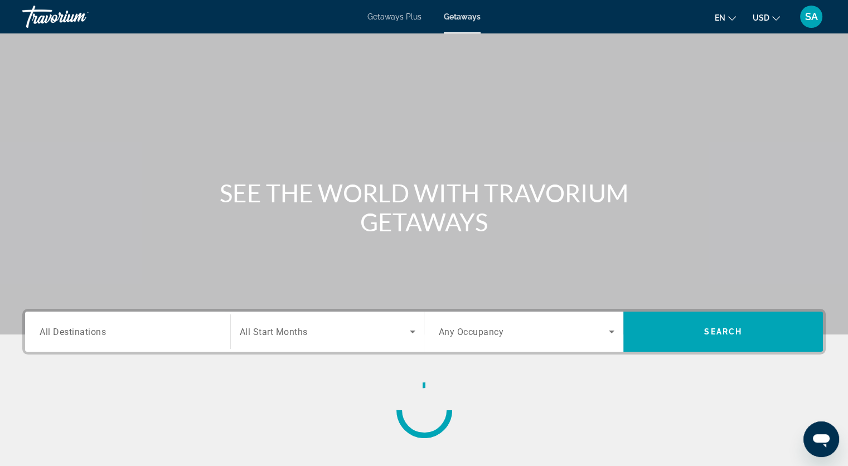
click at [110, 326] on input "Destination All Destinations" at bounding box center [128, 332] width 176 height 13
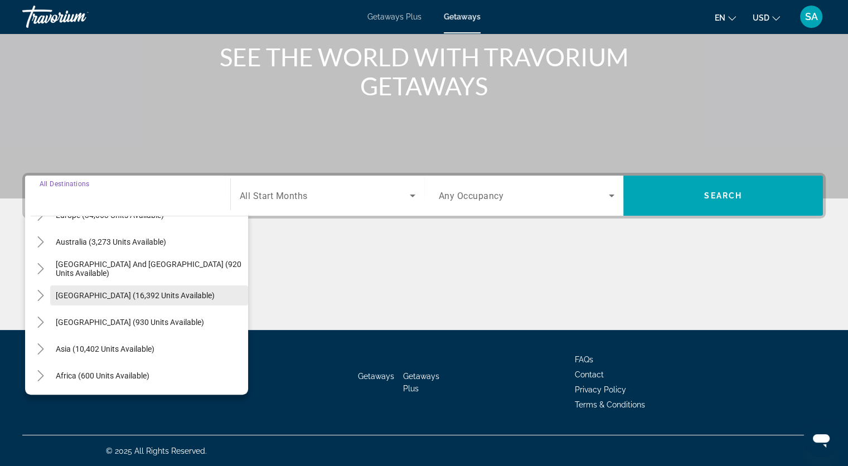
scroll to position [181, 0]
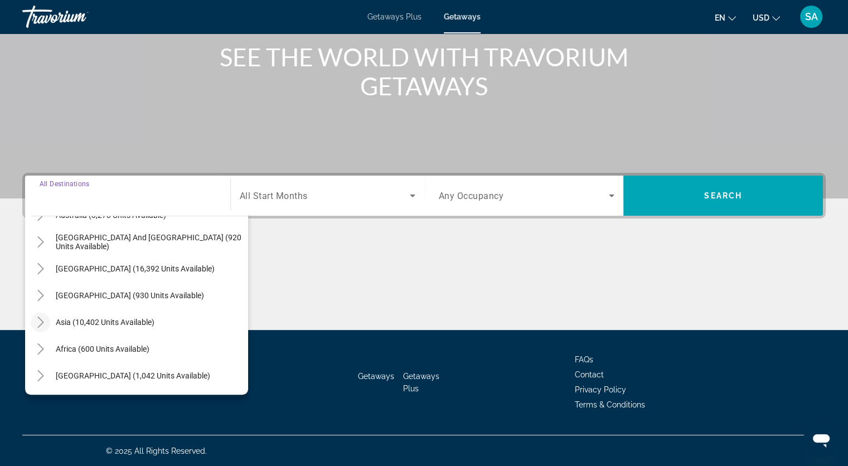
click at [42, 319] on icon "Toggle Asia (10,402 units available)" at bounding box center [40, 322] width 11 height 11
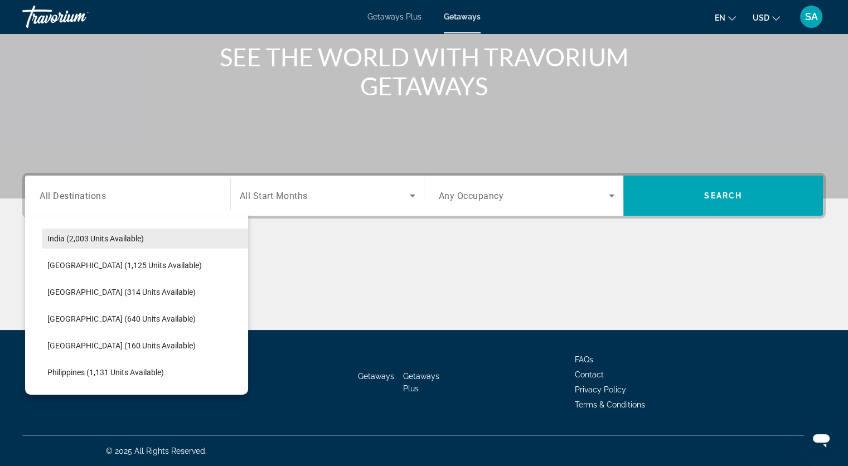
scroll to position [385, 0]
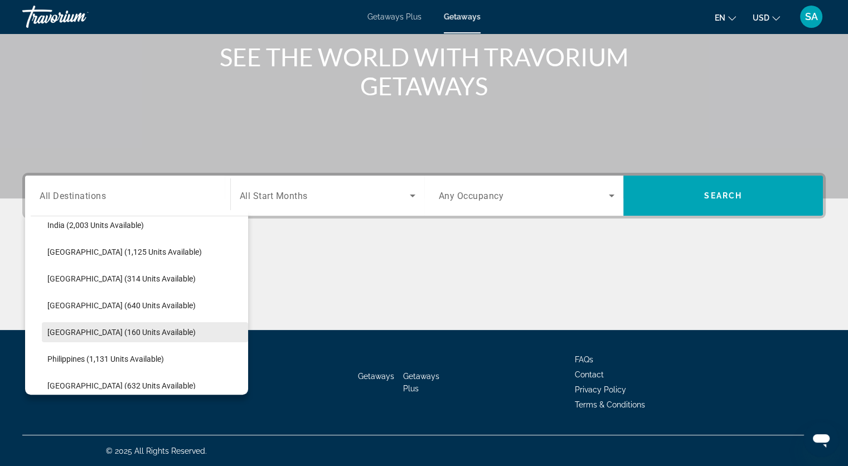
click at [124, 330] on span "[GEOGRAPHIC_DATA] (160 units available)" at bounding box center [121, 332] width 148 height 9
type input "**********"
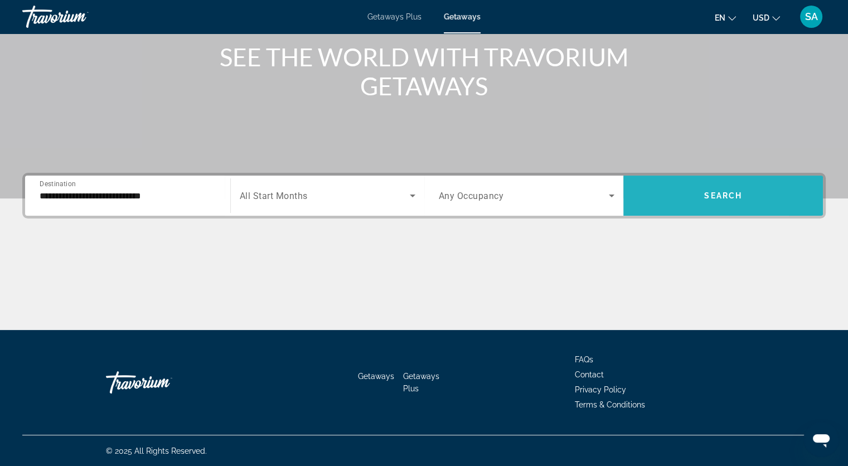
click at [665, 196] on span "Search widget" at bounding box center [723, 195] width 200 height 27
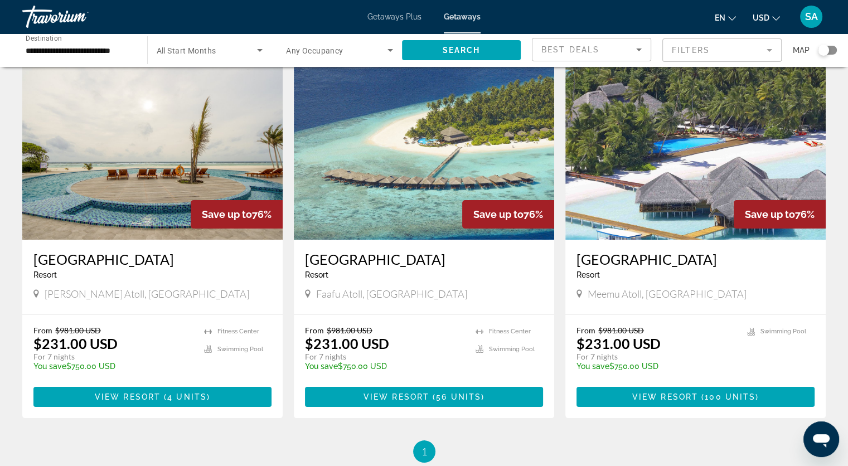
scroll to position [32, 0]
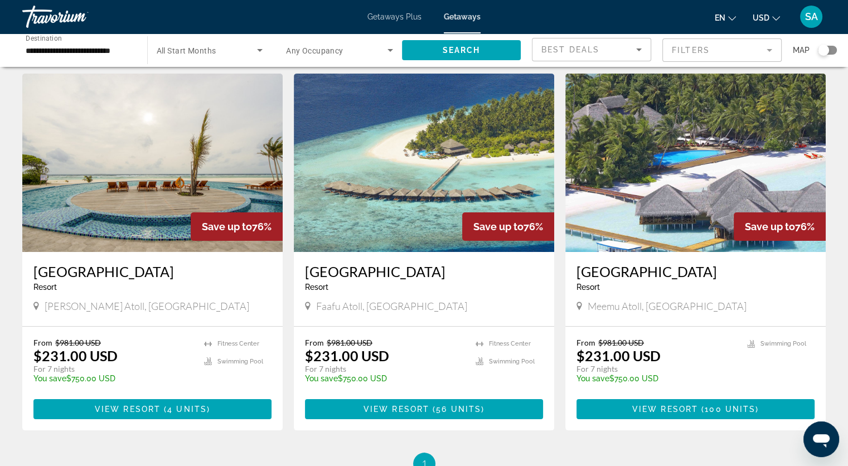
click at [397, 14] on span "Getaways Plus" at bounding box center [395, 16] width 54 height 9
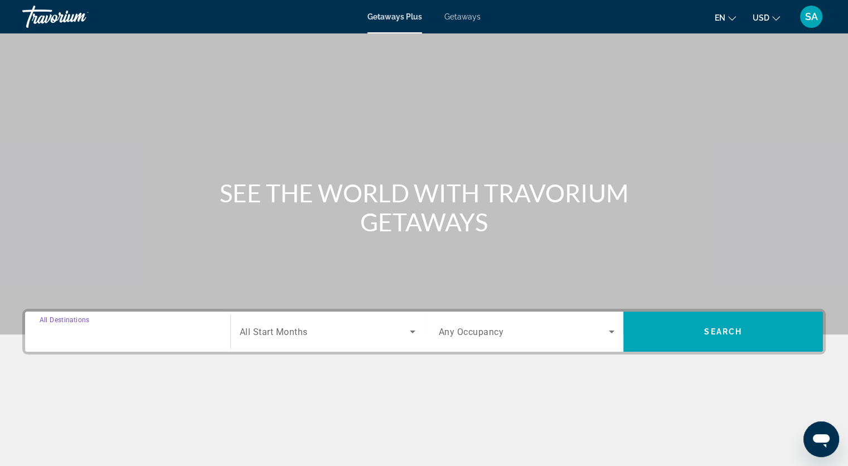
click at [123, 332] on input "Destination All Destinations" at bounding box center [128, 332] width 176 height 13
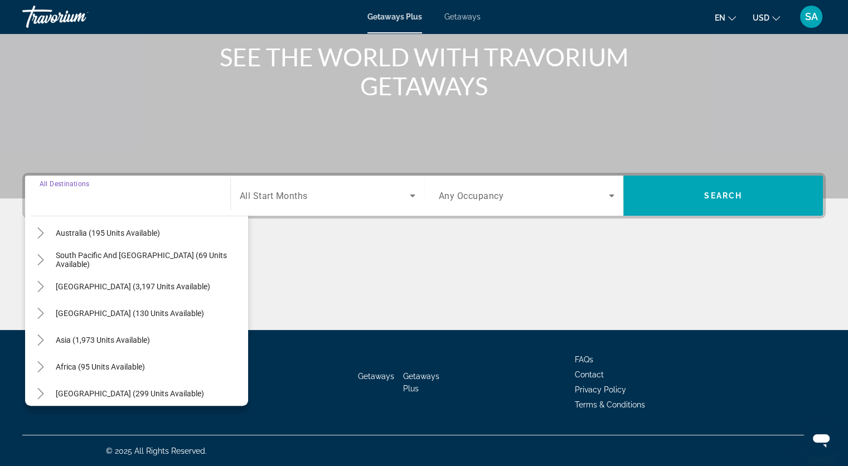
scroll to position [181, 0]
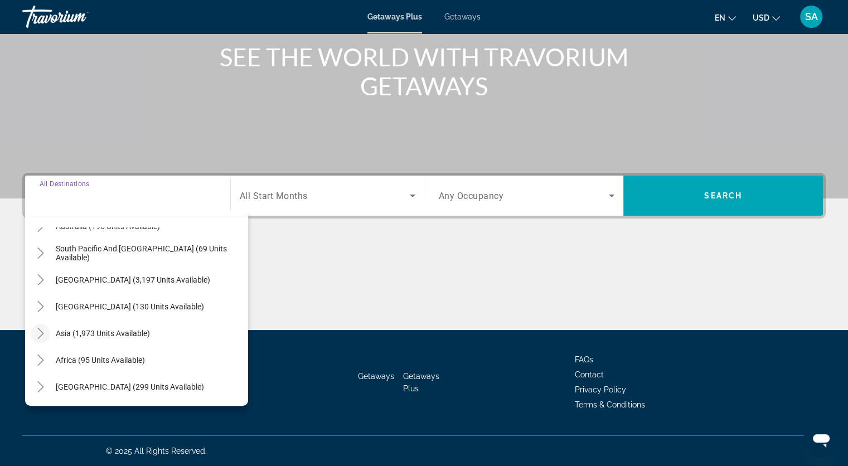
click at [45, 333] on icon "Toggle Asia (1,973 units available)" at bounding box center [40, 333] width 11 height 11
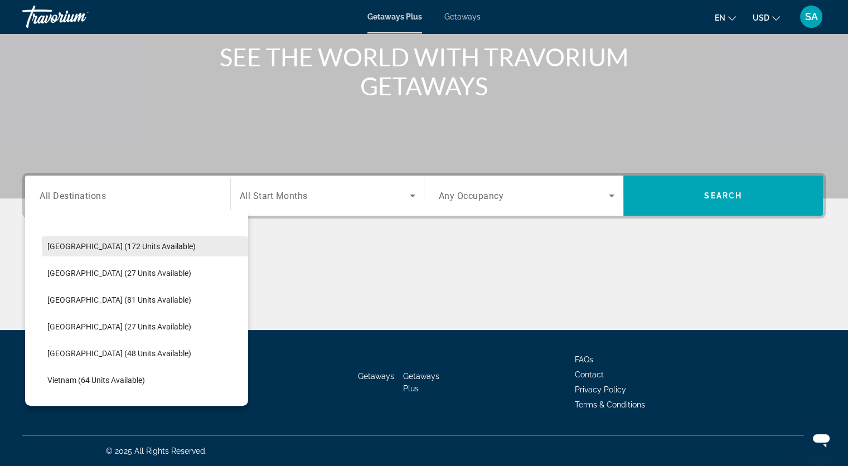
scroll to position [419, 0]
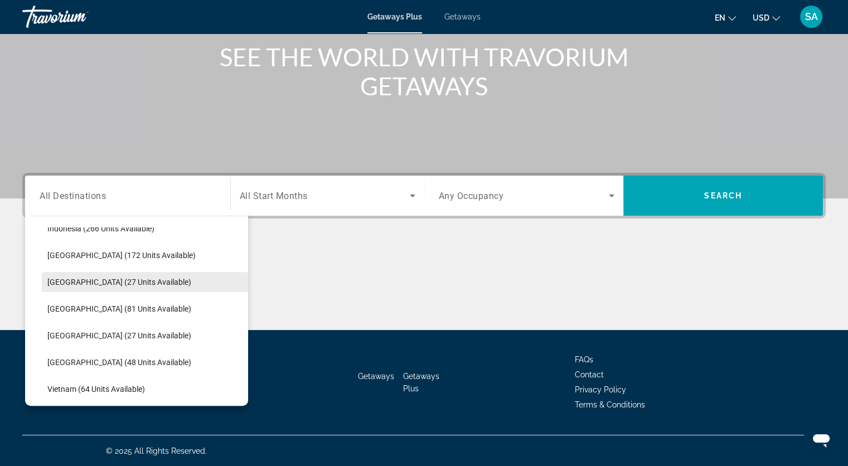
click at [95, 283] on span "[GEOGRAPHIC_DATA] (27 units available)" at bounding box center [119, 282] width 144 height 9
type input "**********"
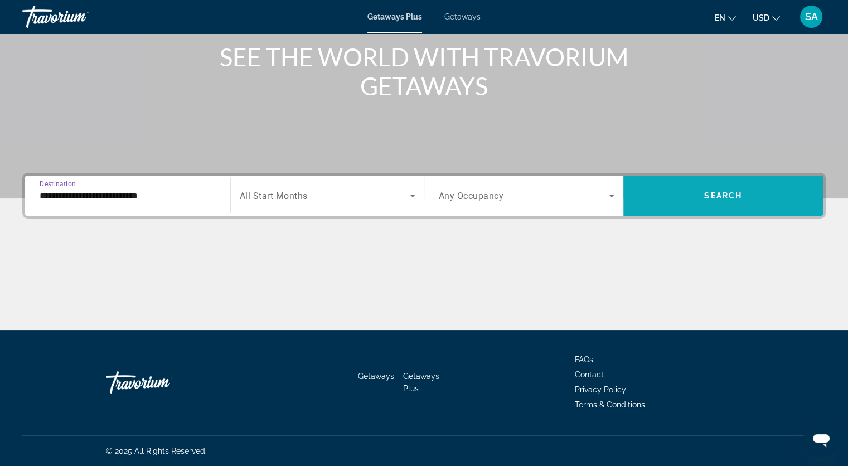
click at [763, 188] on span "Search widget" at bounding box center [723, 195] width 200 height 27
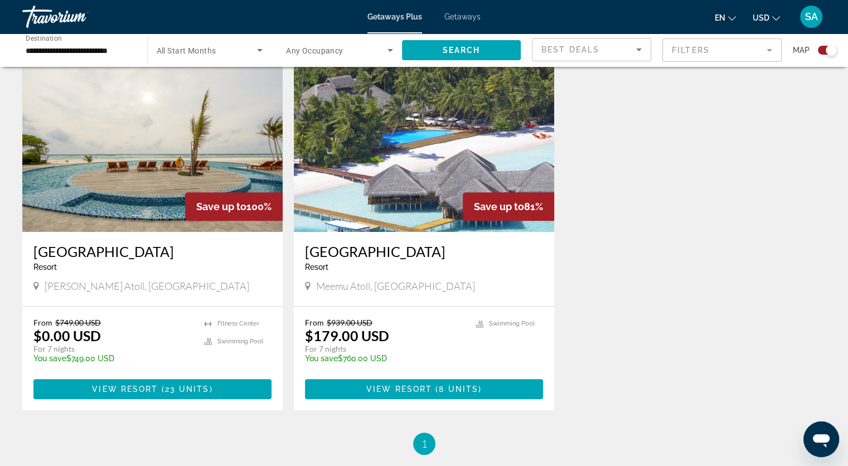
scroll to position [390, 0]
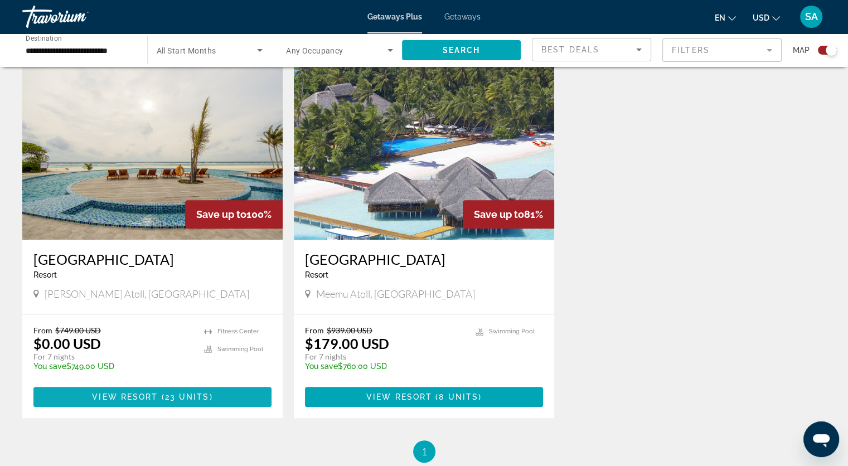
click at [153, 399] on span "View Resort" at bounding box center [125, 397] width 66 height 9
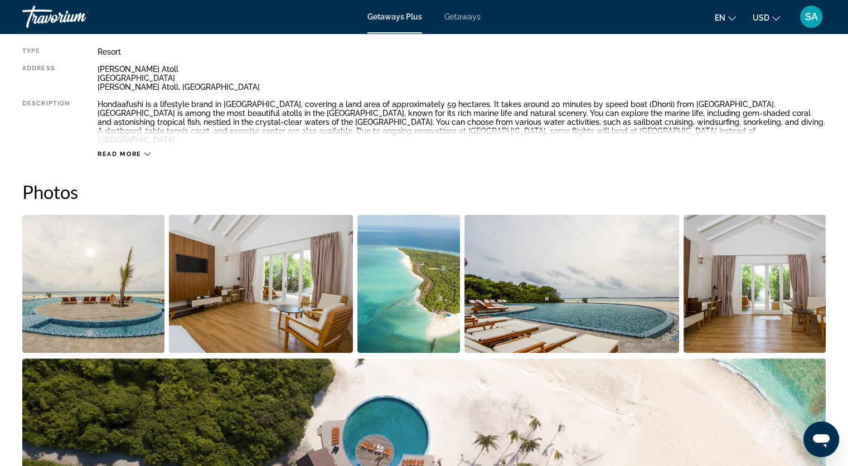
scroll to position [390, 0]
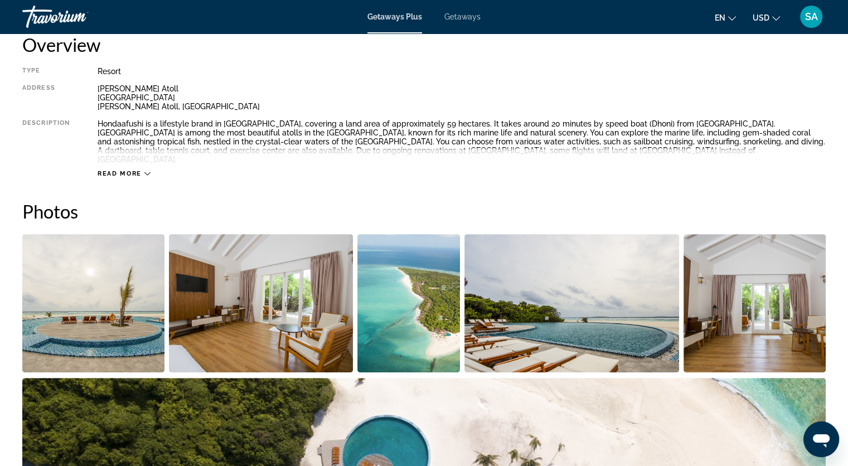
click at [144, 172] on icon "Main content" at bounding box center [147, 173] width 6 height 3
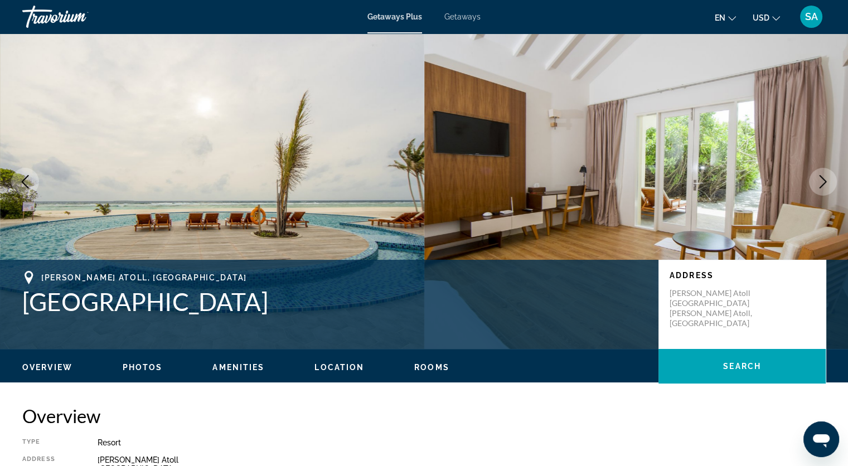
scroll to position [0, 0]
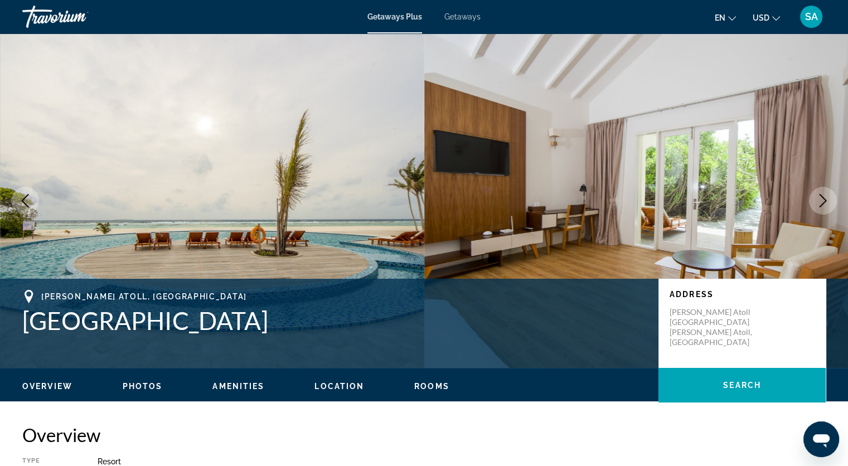
click at [458, 16] on span "Getaways" at bounding box center [462, 16] width 36 height 9
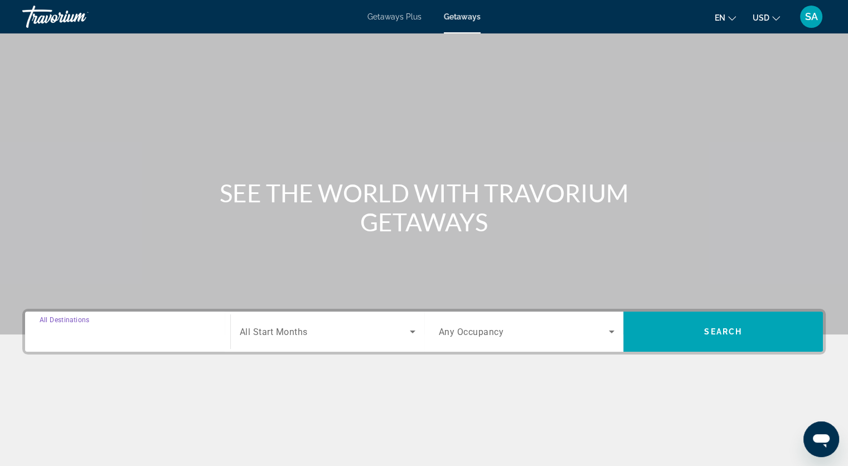
click at [139, 328] on input "Destination All Destinations" at bounding box center [128, 332] width 176 height 13
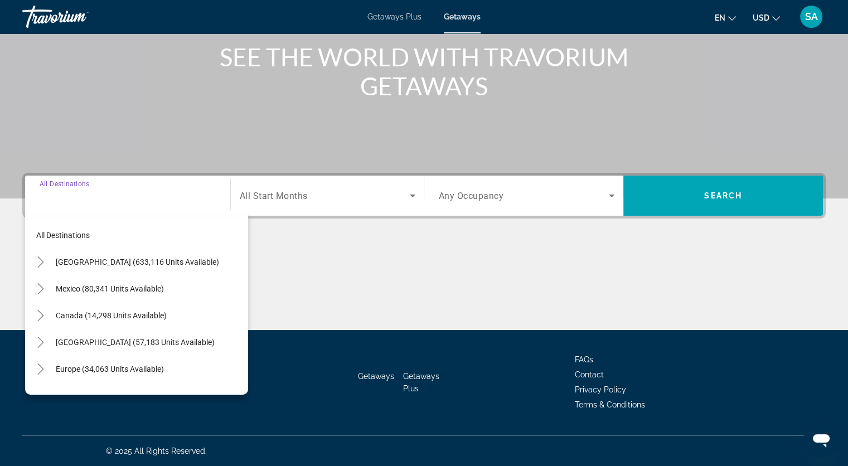
scroll to position [181, 0]
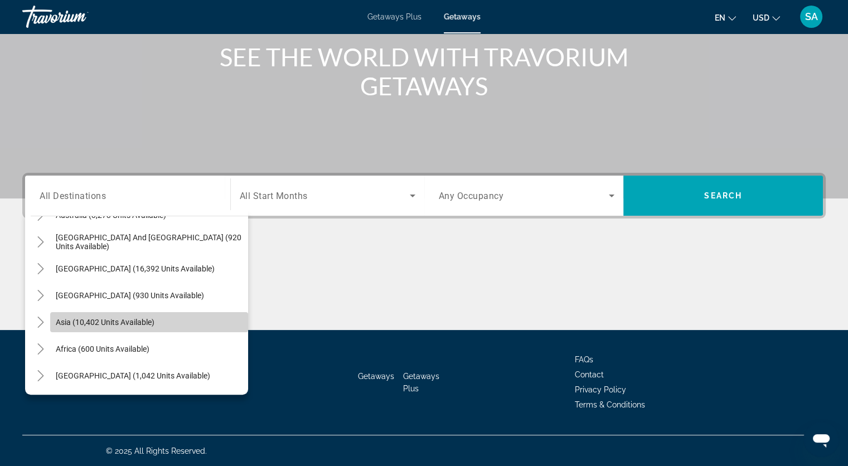
click at [153, 323] on span "Asia (10,402 units available)" at bounding box center [105, 322] width 99 height 9
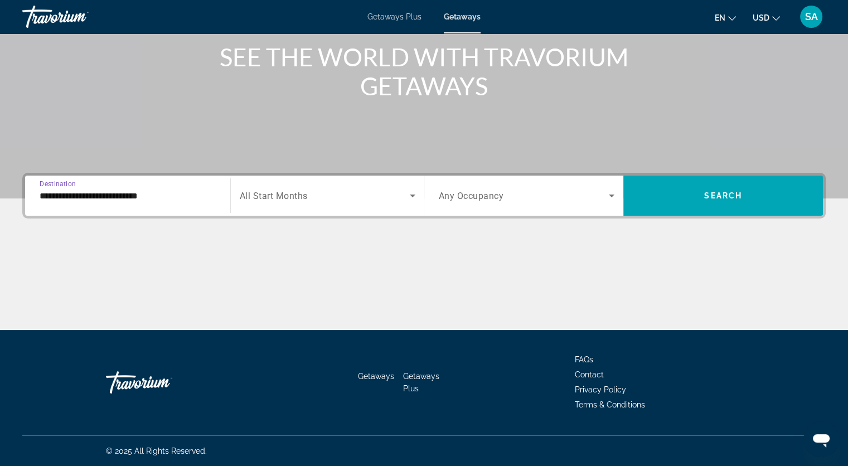
click at [107, 194] on input "**********" at bounding box center [128, 196] width 176 height 13
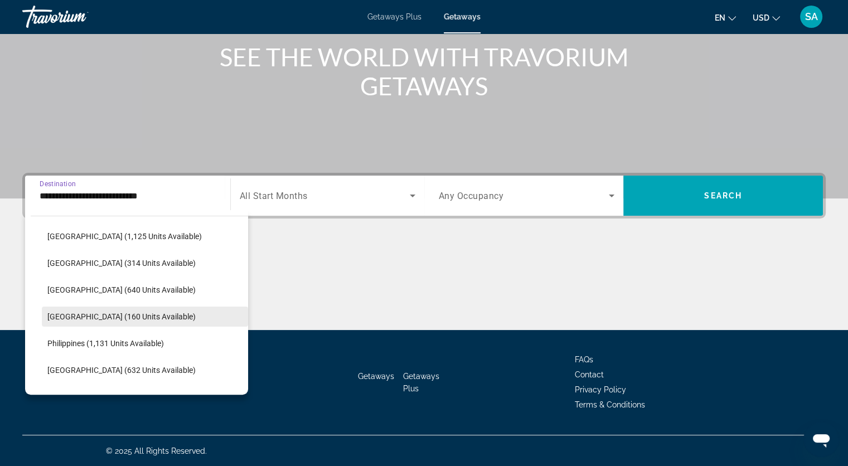
scroll to position [479, 0]
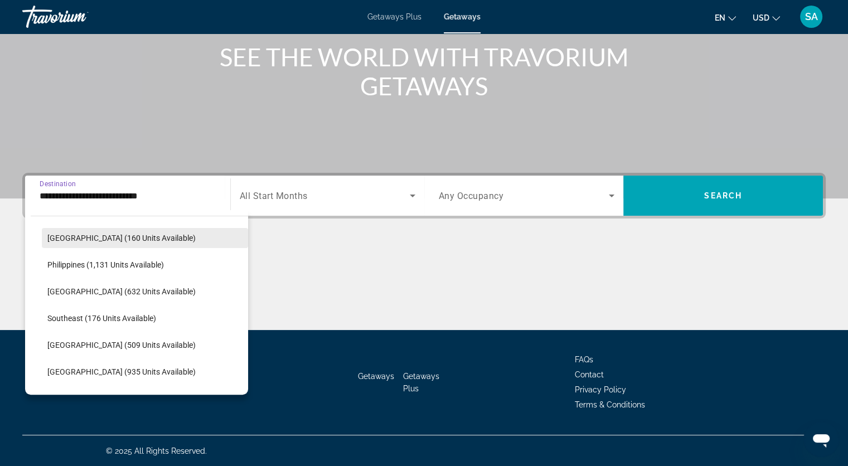
click at [103, 240] on span "[GEOGRAPHIC_DATA] (160 units available)" at bounding box center [121, 238] width 148 height 9
type input "**********"
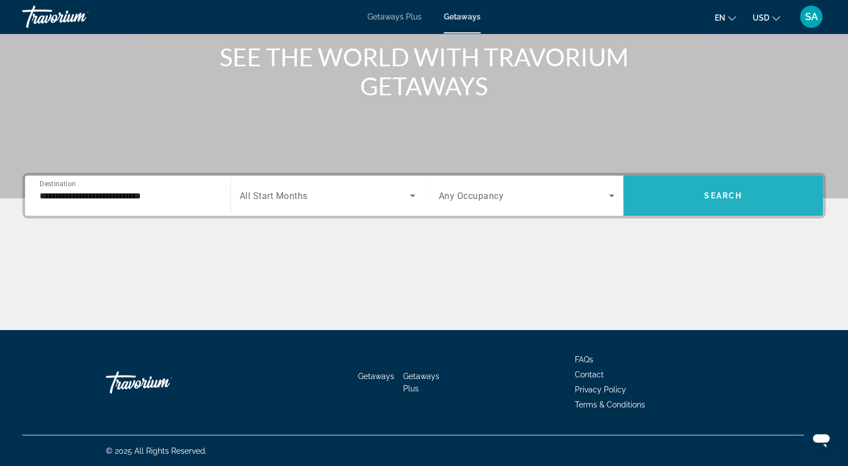
click at [724, 196] on span "Search" at bounding box center [723, 195] width 38 height 9
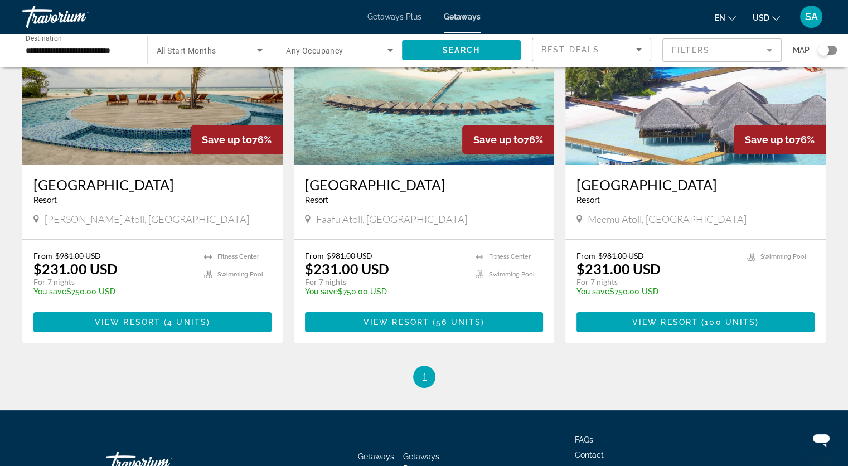
scroll to position [167, 0]
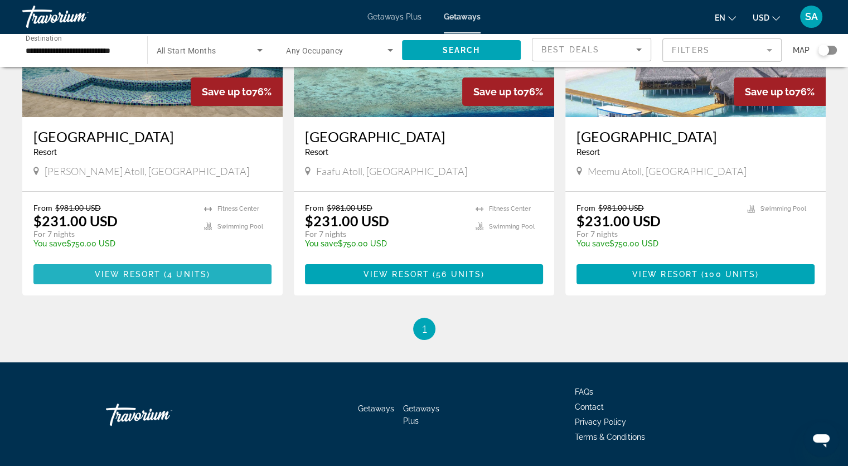
click at [167, 273] on span "4 units" at bounding box center [187, 274] width 40 height 9
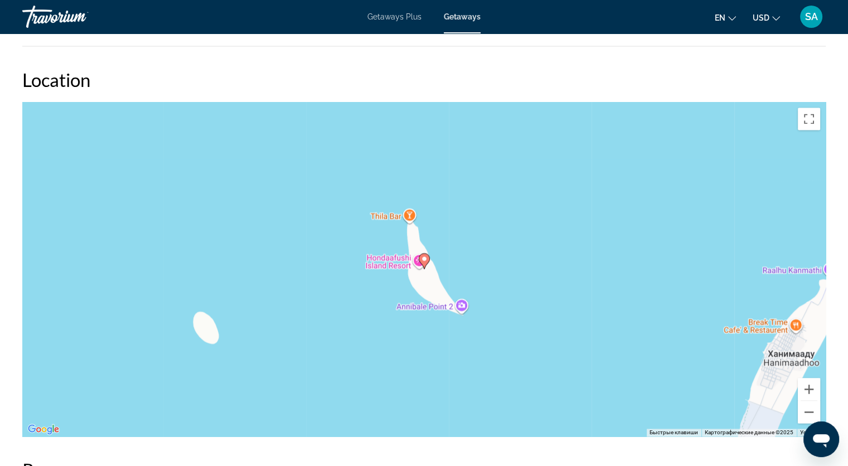
scroll to position [1598, 0]
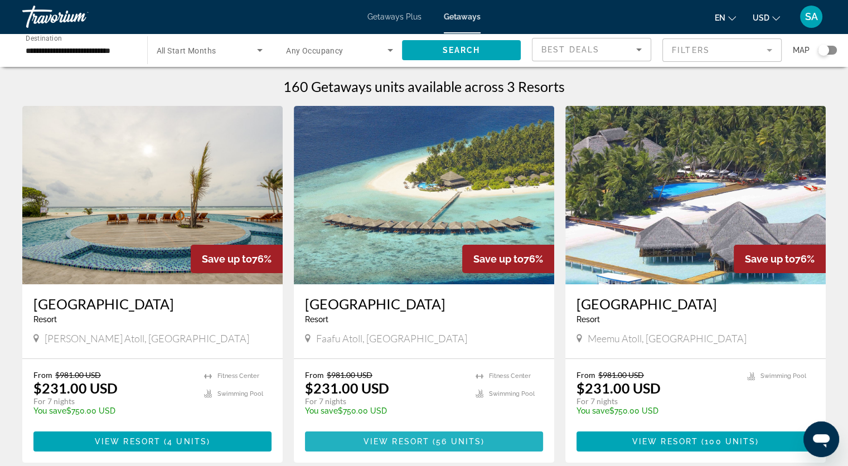
click at [420, 440] on span "View Resort" at bounding box center [397, 441] width 66 height 9
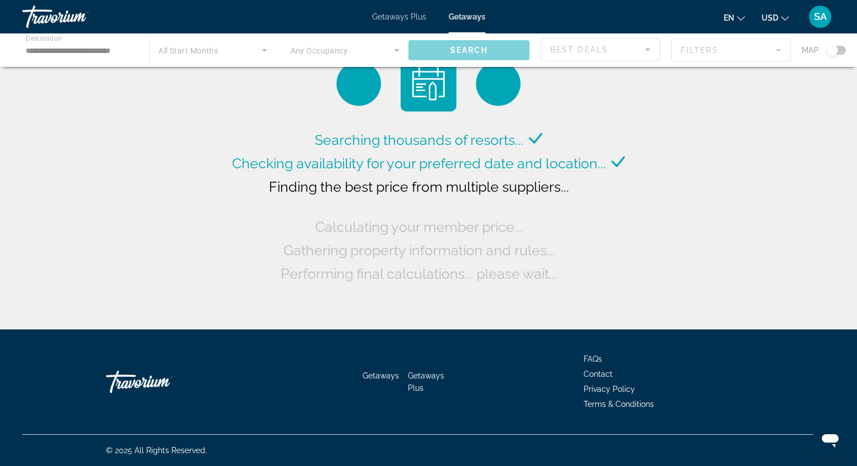
click at [82, 38] on div "Main content" at bounding box center [428, 49] width 857 height 33
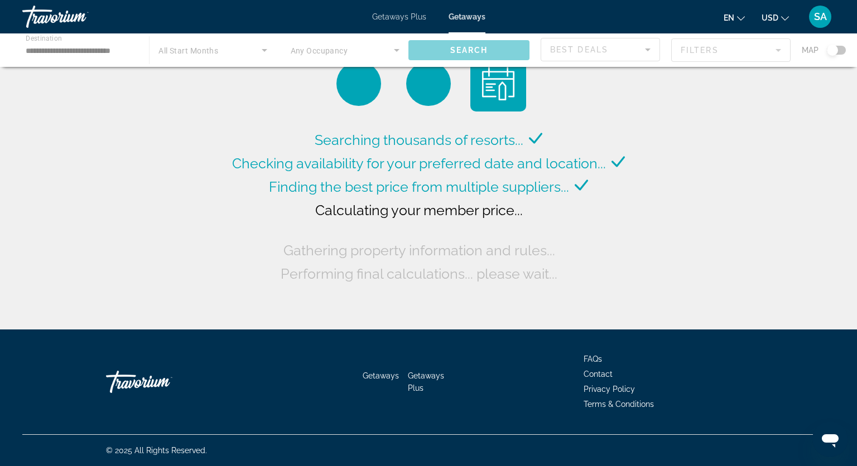
click at [88, 46] on div "Main content" at bounding box center [428, 49] width 857 height 33
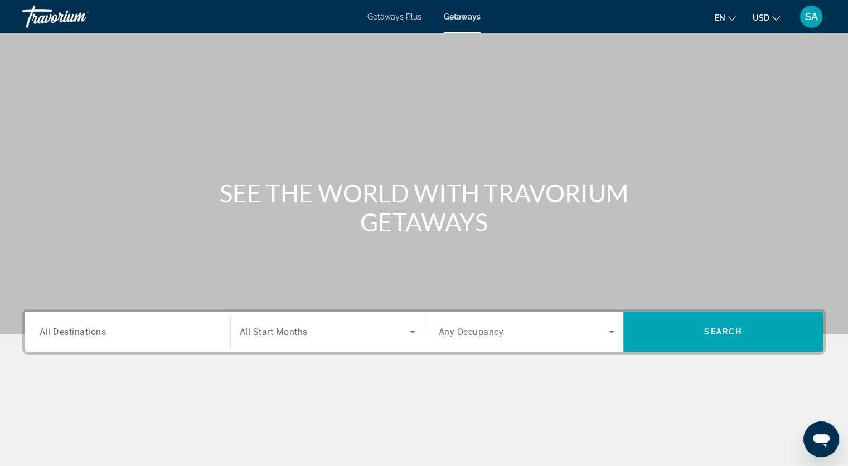
click at [120, 335] on input "Destination All Destinations" at bounding box center [128, 332] width 176 height 13
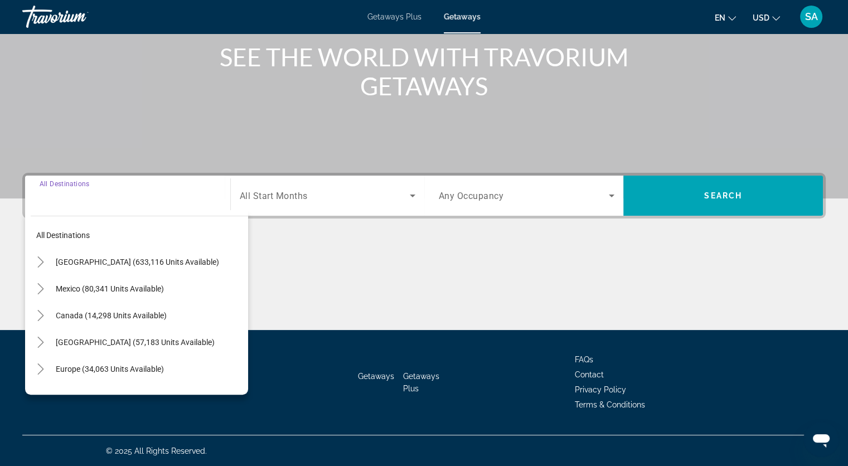
scroll to position [181, 0]
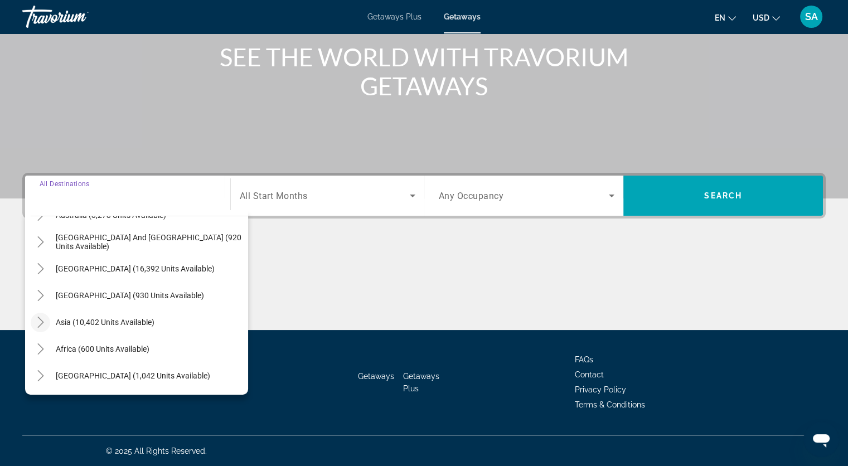
click at [41, 320] on icon "Toggle Asia (10,402 units available)" at bounding box center [40, 322] width 6 height 11
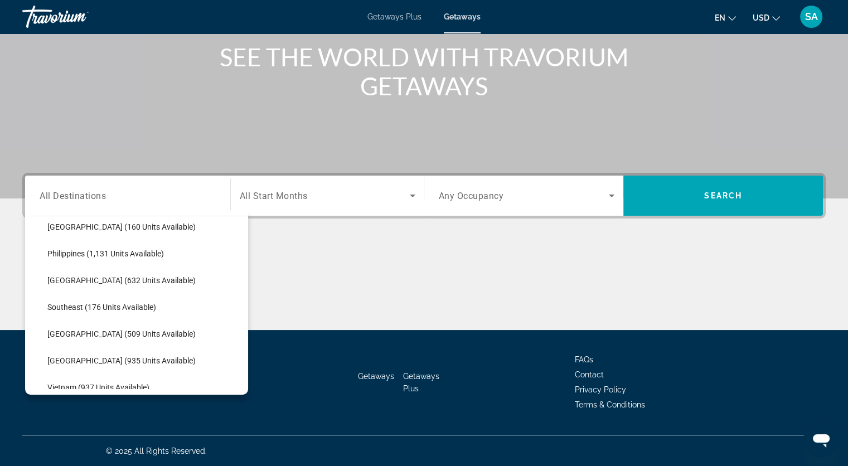
scroll to position [496, 0]
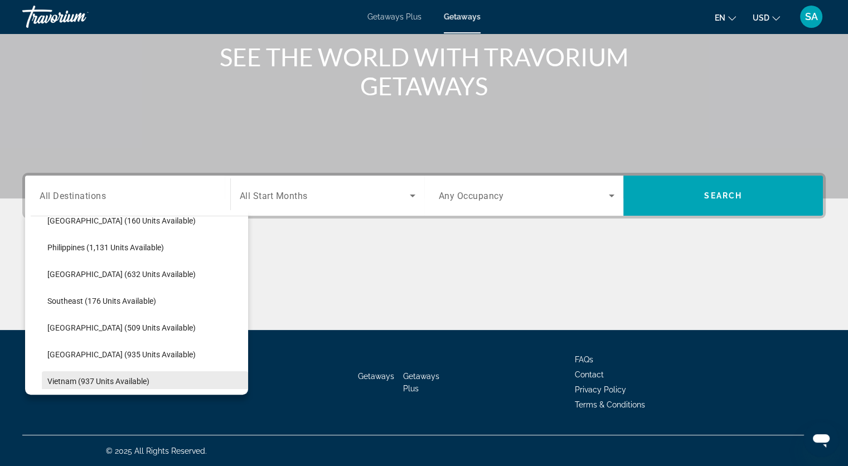
click at [94, 375] on span "Search widget" at bounding box center [145, 381] width 206 height 27
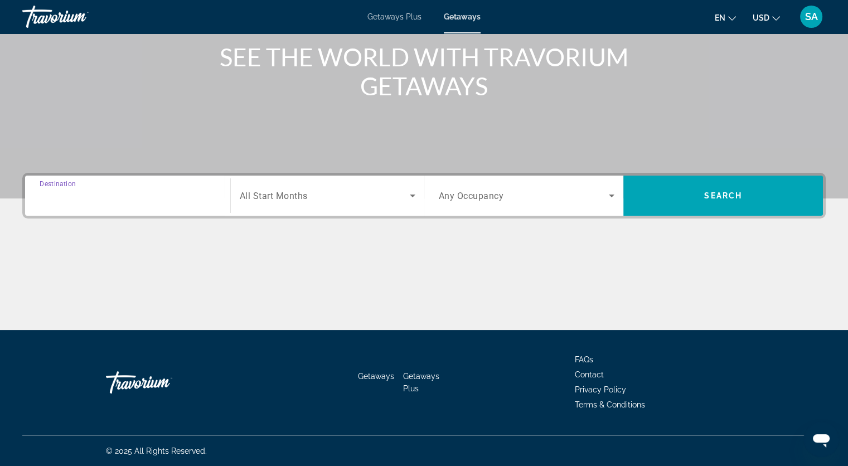
type input "**********"
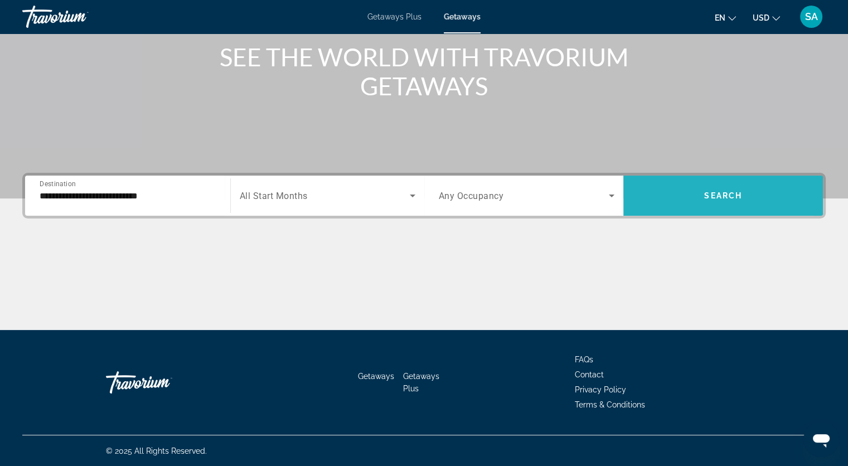
click at [678, 189] on span "Search widget" at bounding box center [723, 195] width 200 height 27
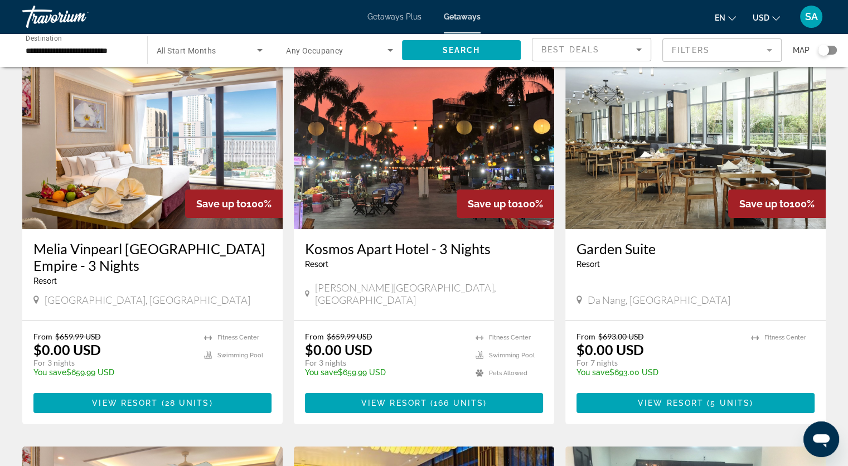
scroll to position [56, 0]
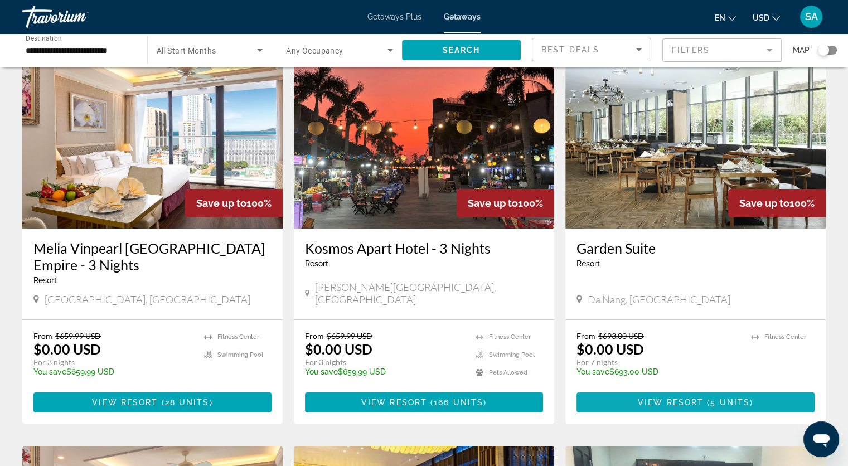
click at [645, 399] on span "View Resort" at bounding box center [671, 402] width 66 height 9
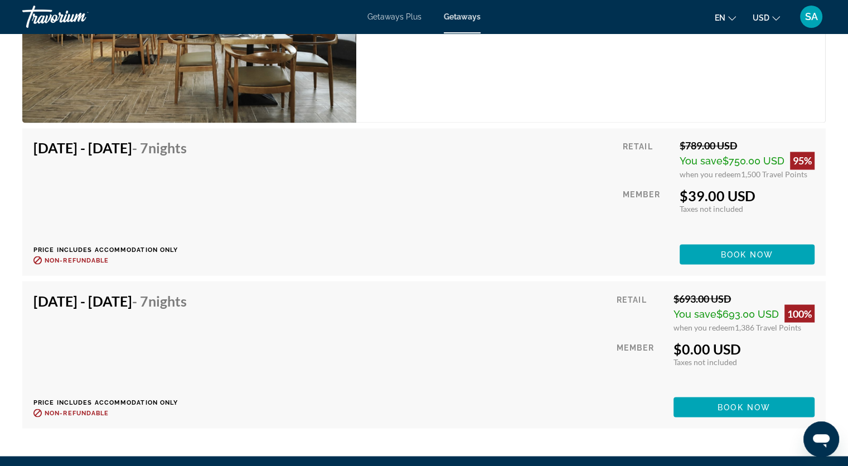
scroll to position [1896, 0]
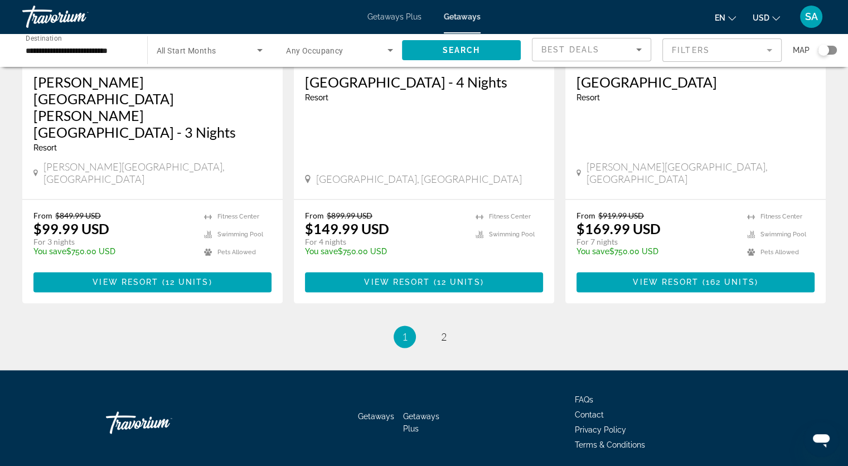
scroll to position [1404, 0]
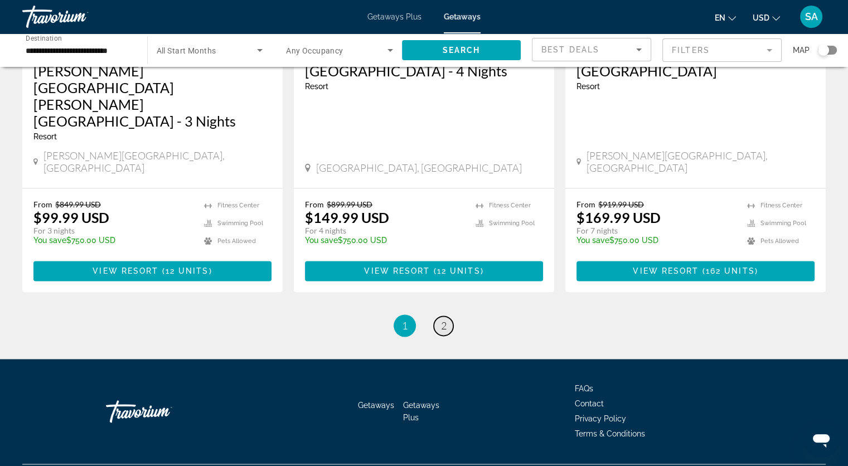
click at [447, 316] on link "page 2" at bounding box center [444, 326] width 20 height 20
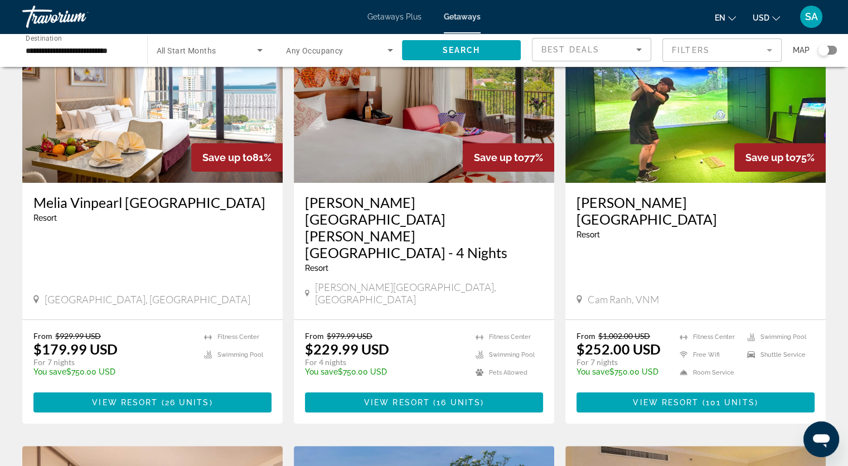
scroll to position [112, 0]
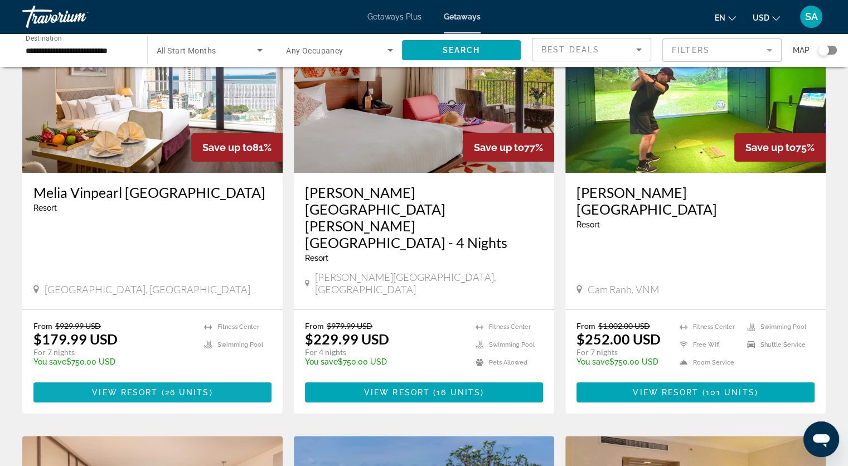
click at [178, 388] on span "26 units" at bounding box center [187, 392] width 45 height 9
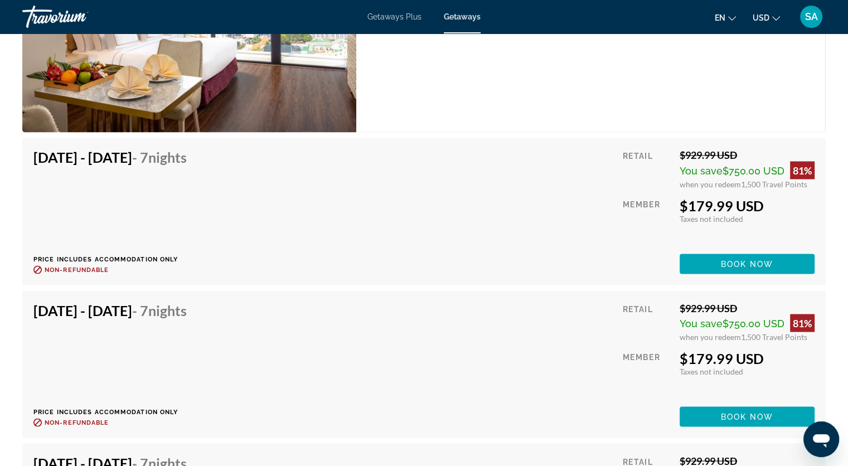
scroll to position [1998, 0]
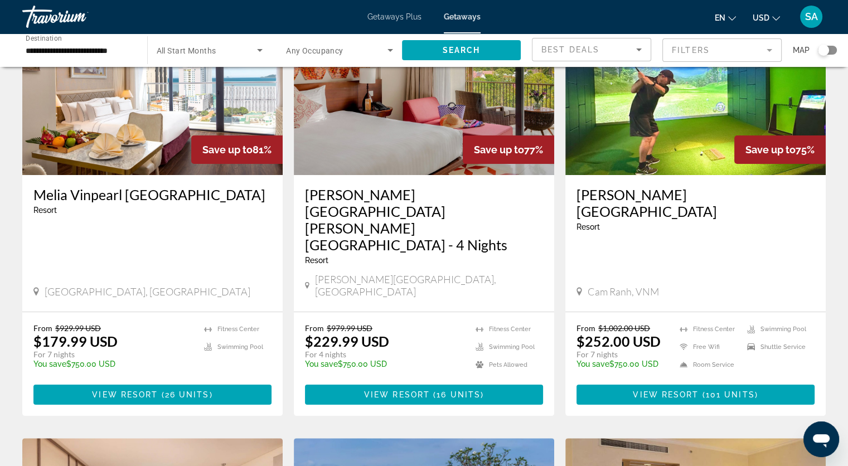
scroll to position [112, 0]
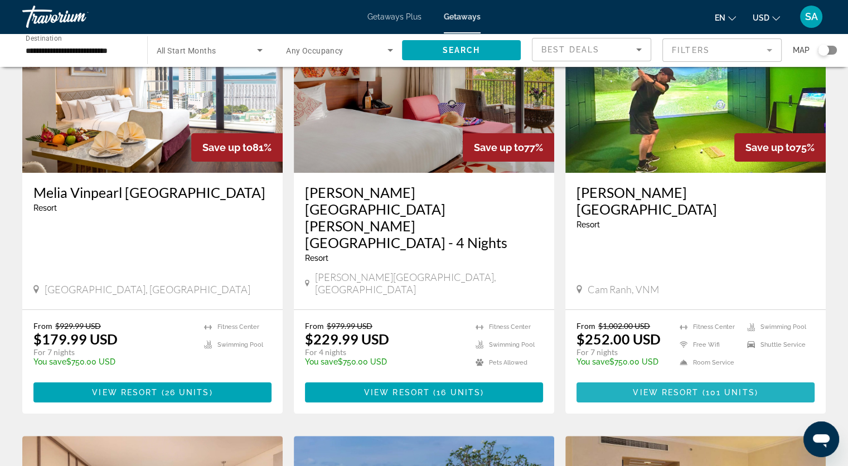
click at [669, 379] on span "Main content" at bounding box center [696, 392] width 238 height 27
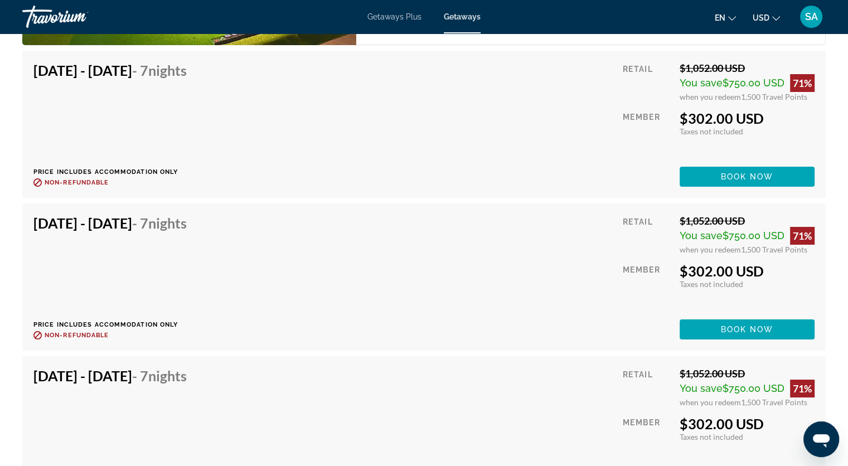
scroll to position [4238, 0]
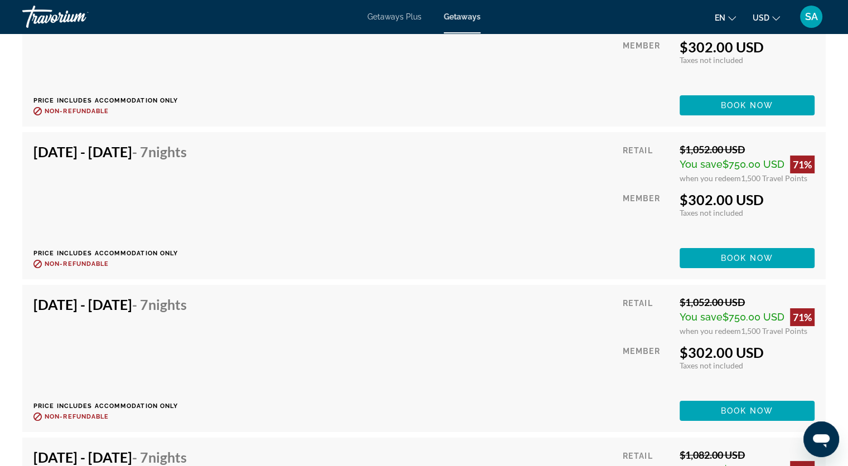
click at [396, 212] on div "[DATE] - [DATE] - 7 Nights Price includes accommodation only Refundable until :…" at bounding box center [423, 205] width 781 height 125
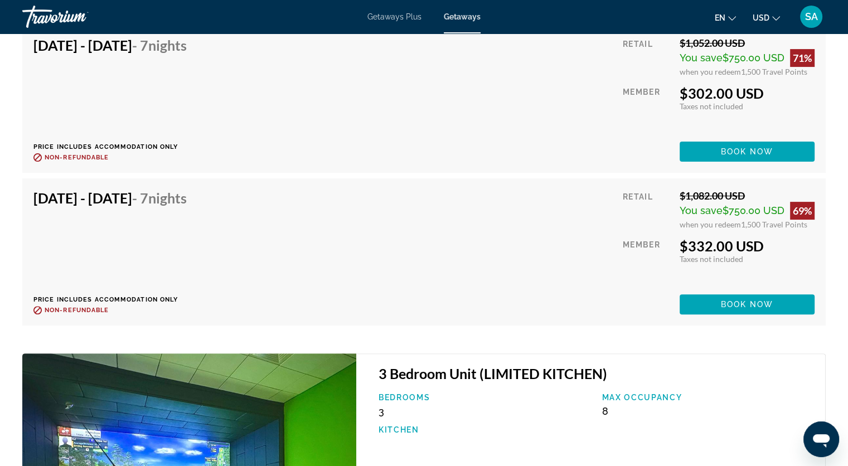
scroll to position [4517, 0]
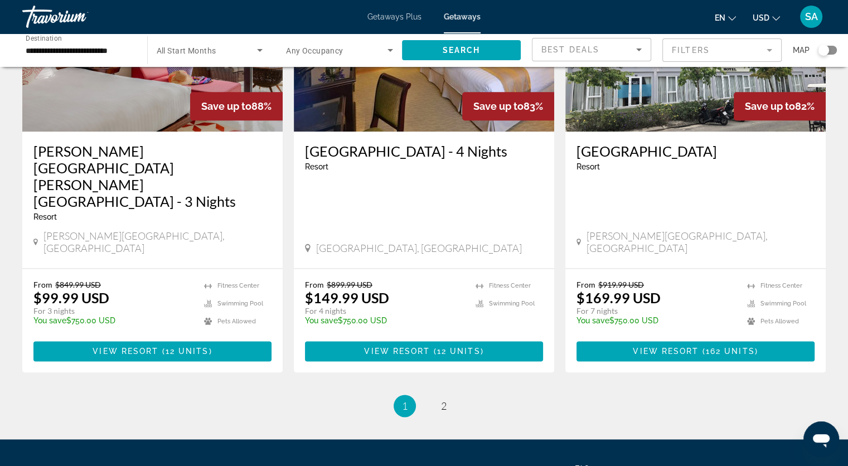
scroll to position [1404, 0]
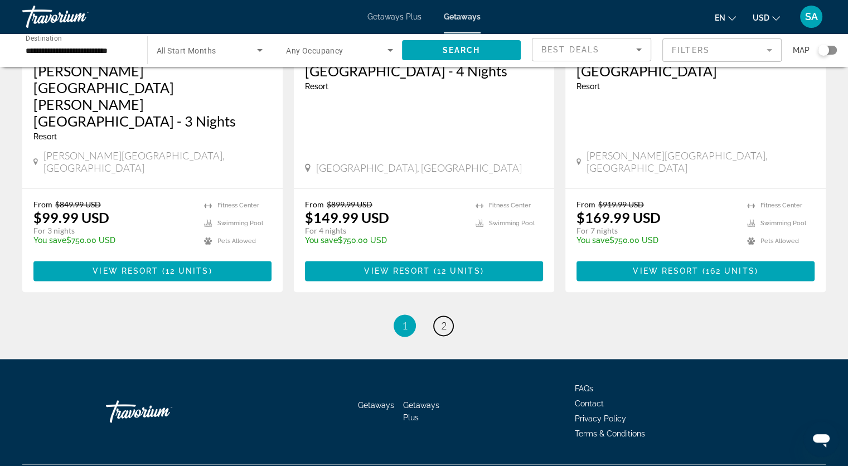
click at [444, 320] on span "2" at bounding box center [444, 326] width 6 height 12
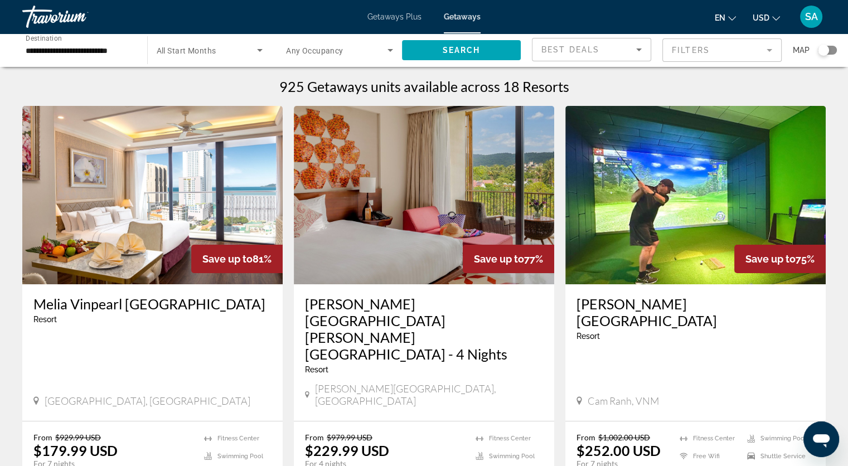
click at [394, 15] on span "Getaways Plus" at bounding box center [395, 16] width 54 height 9
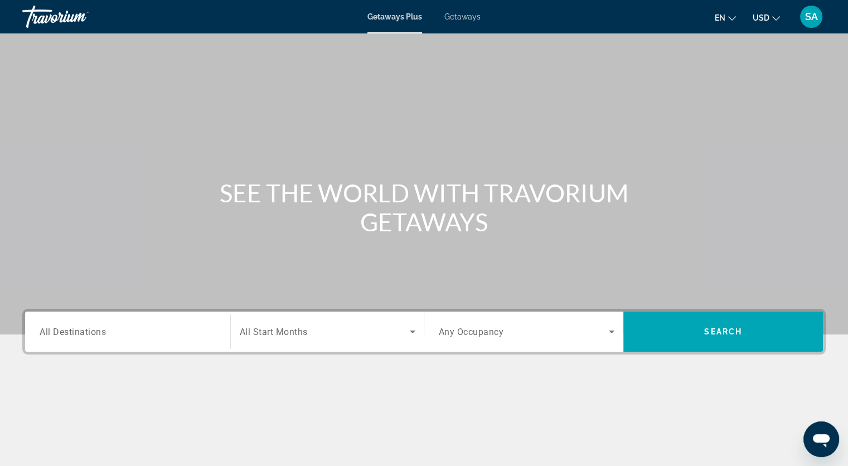
click at [163, 332] on input "Destination All Destinations" at bounding box center [128, 332] width 176 height 13
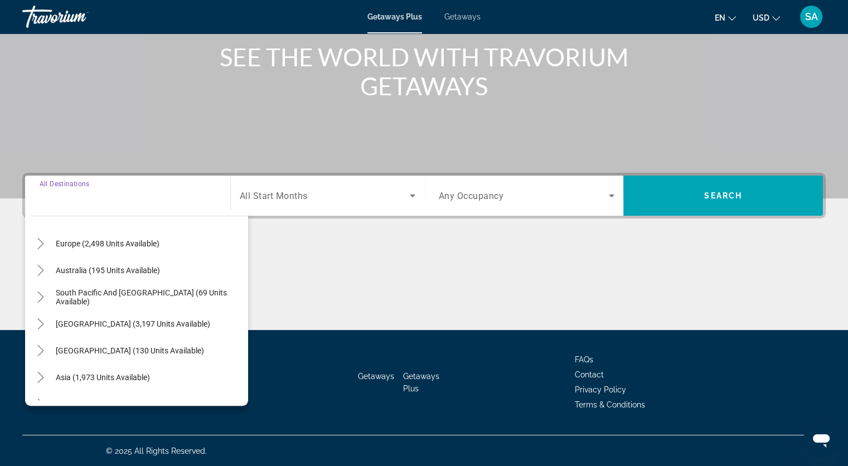
scroll to position [181, 0]
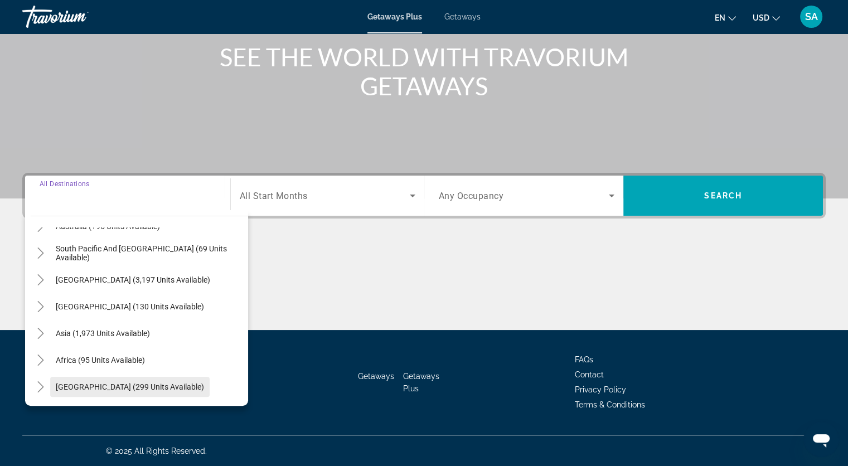
click at [65, 385] on span "[GEOGRAPHIC_DATA] (299 units available)" at bounding box center [130, 387] width 148 height 9
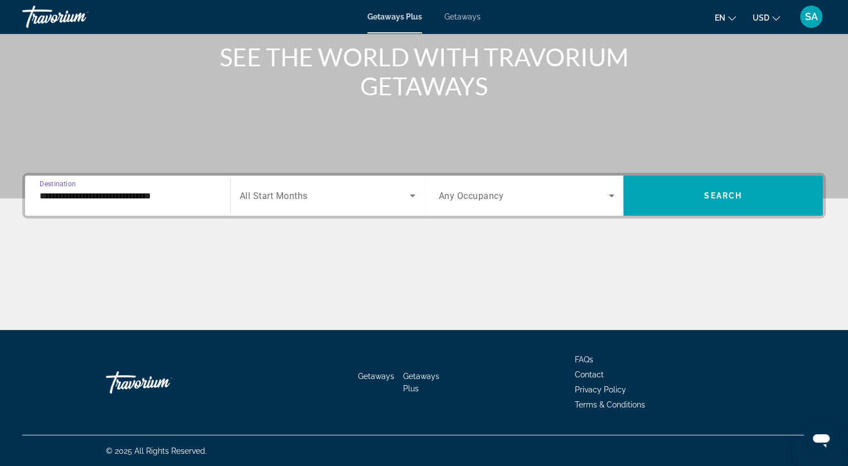
click at [99, 195] on input "**********" at bounding box center [128, 196] width 176 height 13
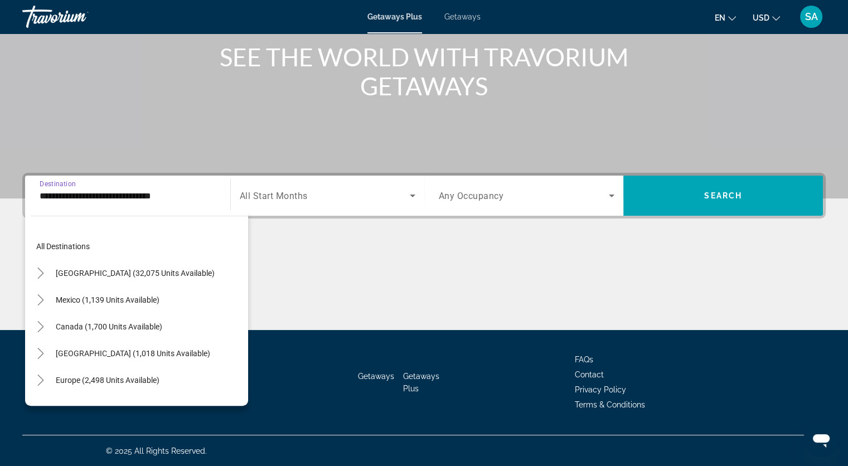
scroll to position [254, 0]
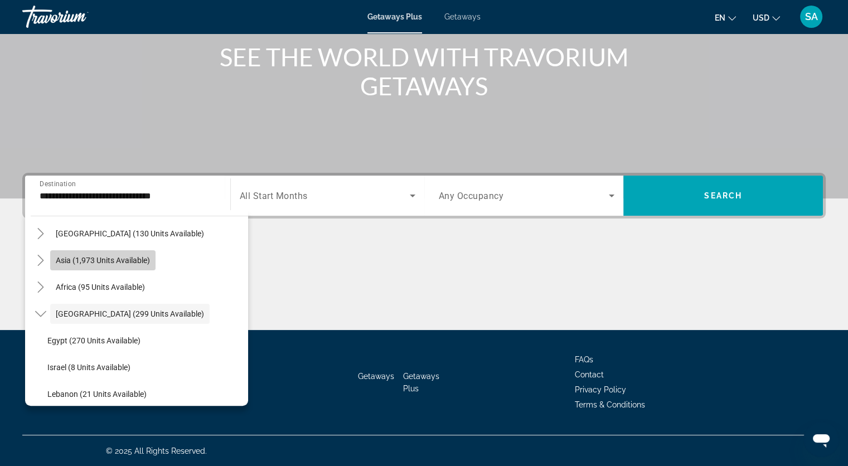
click at [69, 256] on span "Asia (1,973 units available)" at bounding box center [103, 260] width 94 height 9
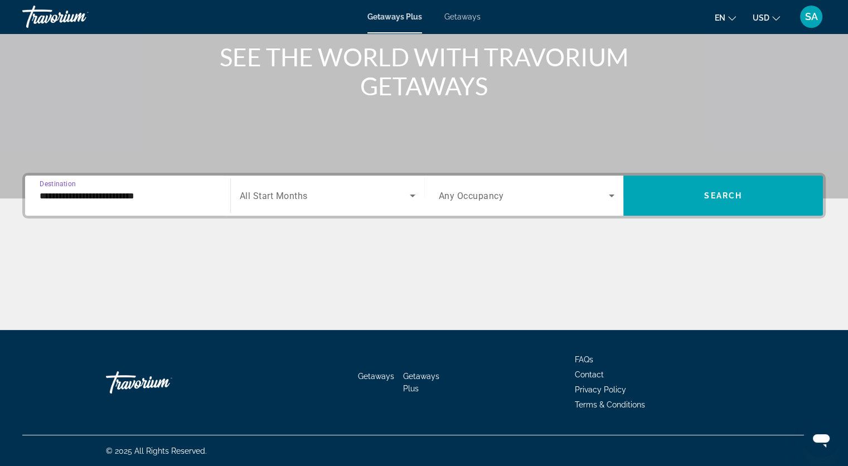
click at [61, 199] on input "**********" at bounding box center [128, 196] width 176 height 13
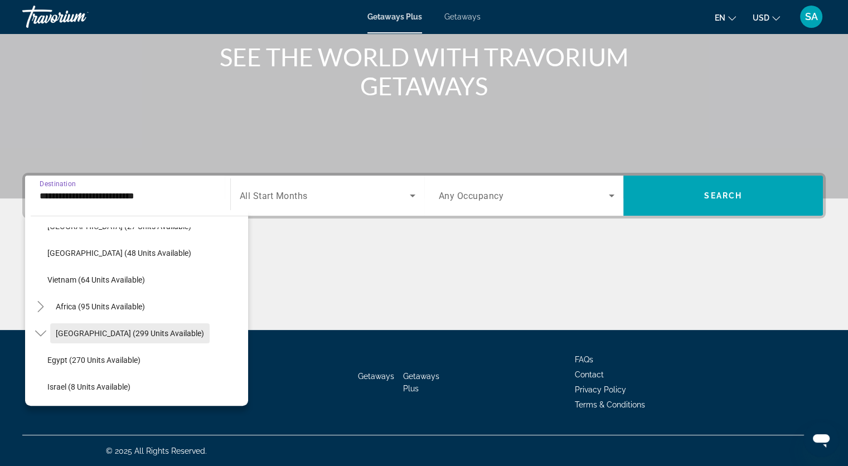
scroll to position [555, 0]
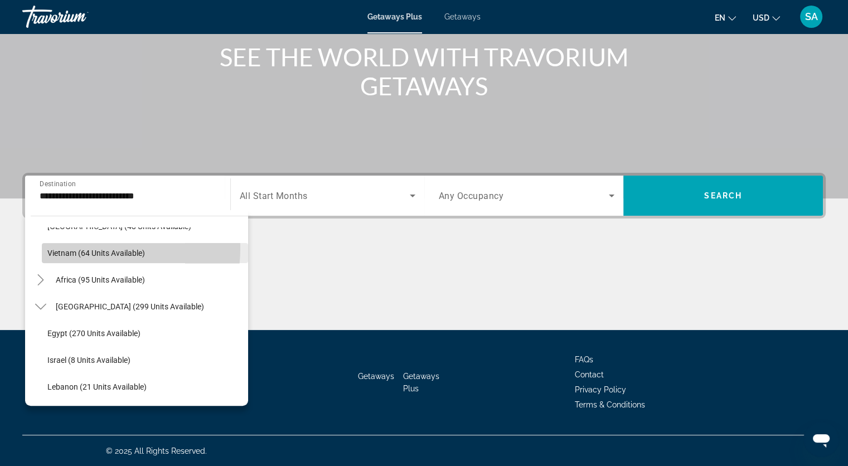
click at [71, 247] on span "Search widget" at bounding box center [145, 253] width 206 height 27
type input "**********"
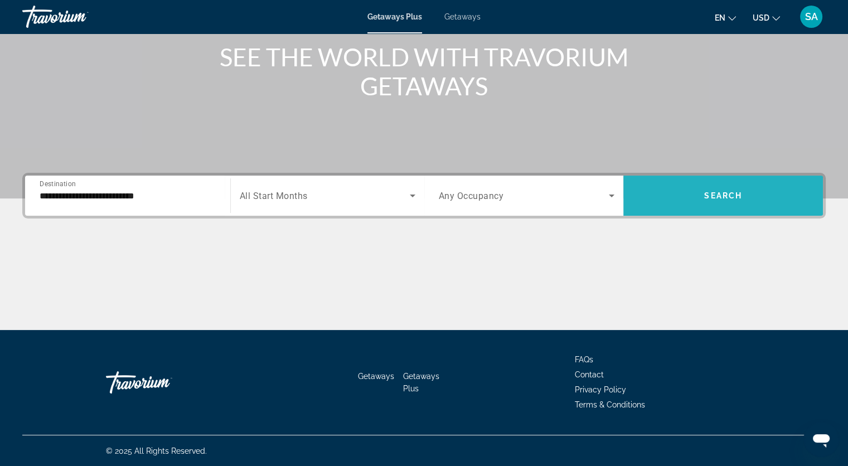
click at [685, 196] on span "Search widget" at bounding box center [723, 195] width 200 height 27
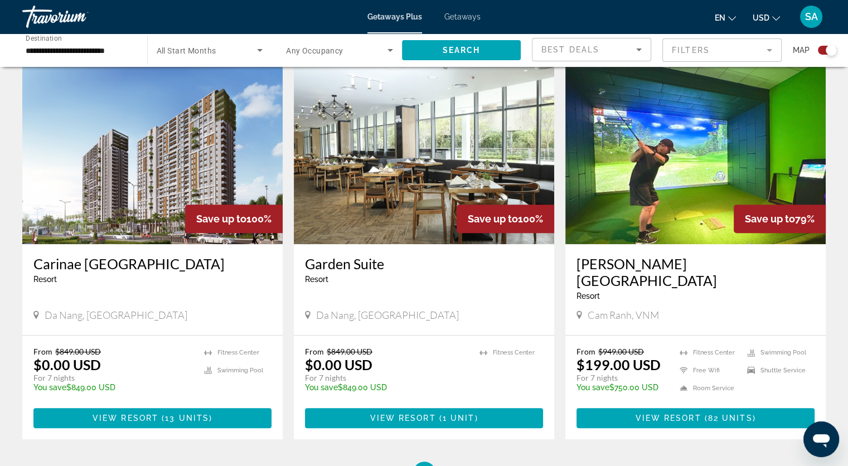
scroll to position [502, 0]
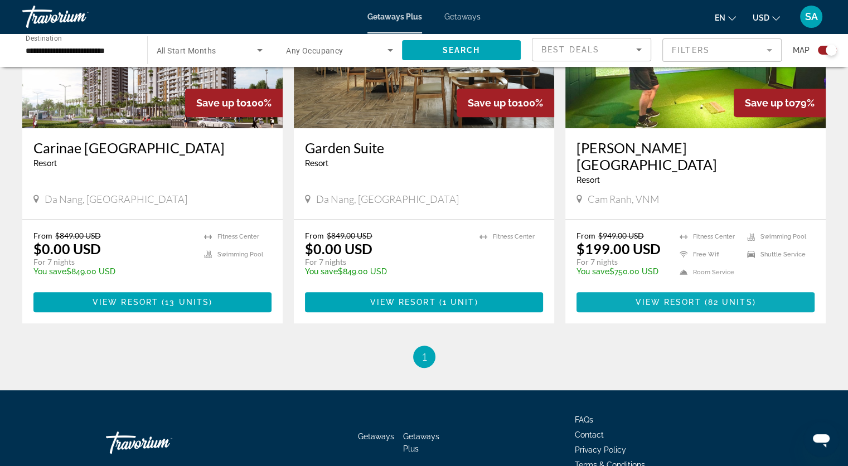
click at [625, 289] on span "Main content" at bounding box center [696, 302] width 238 height 27
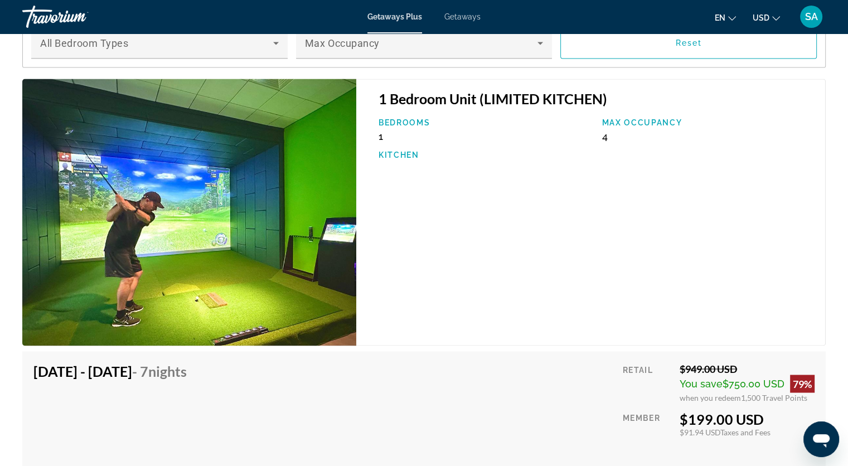
scroll to position [2119, 0]
